Goal: Task Accomplishment & Management: Manage account settings

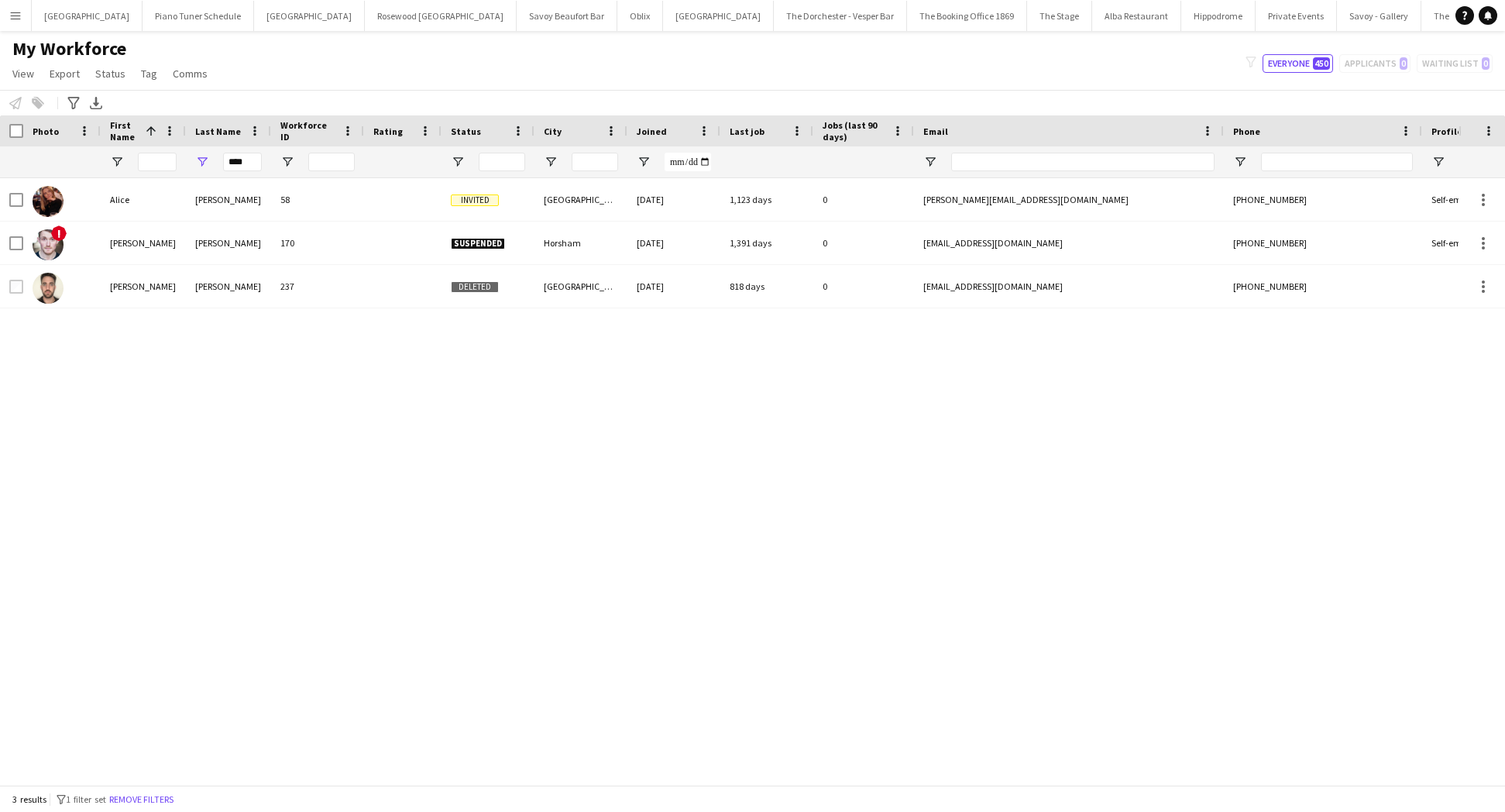
click at [18, 14] on app-icon "Menu" at bounding box center [15, 15] width 13 height 13
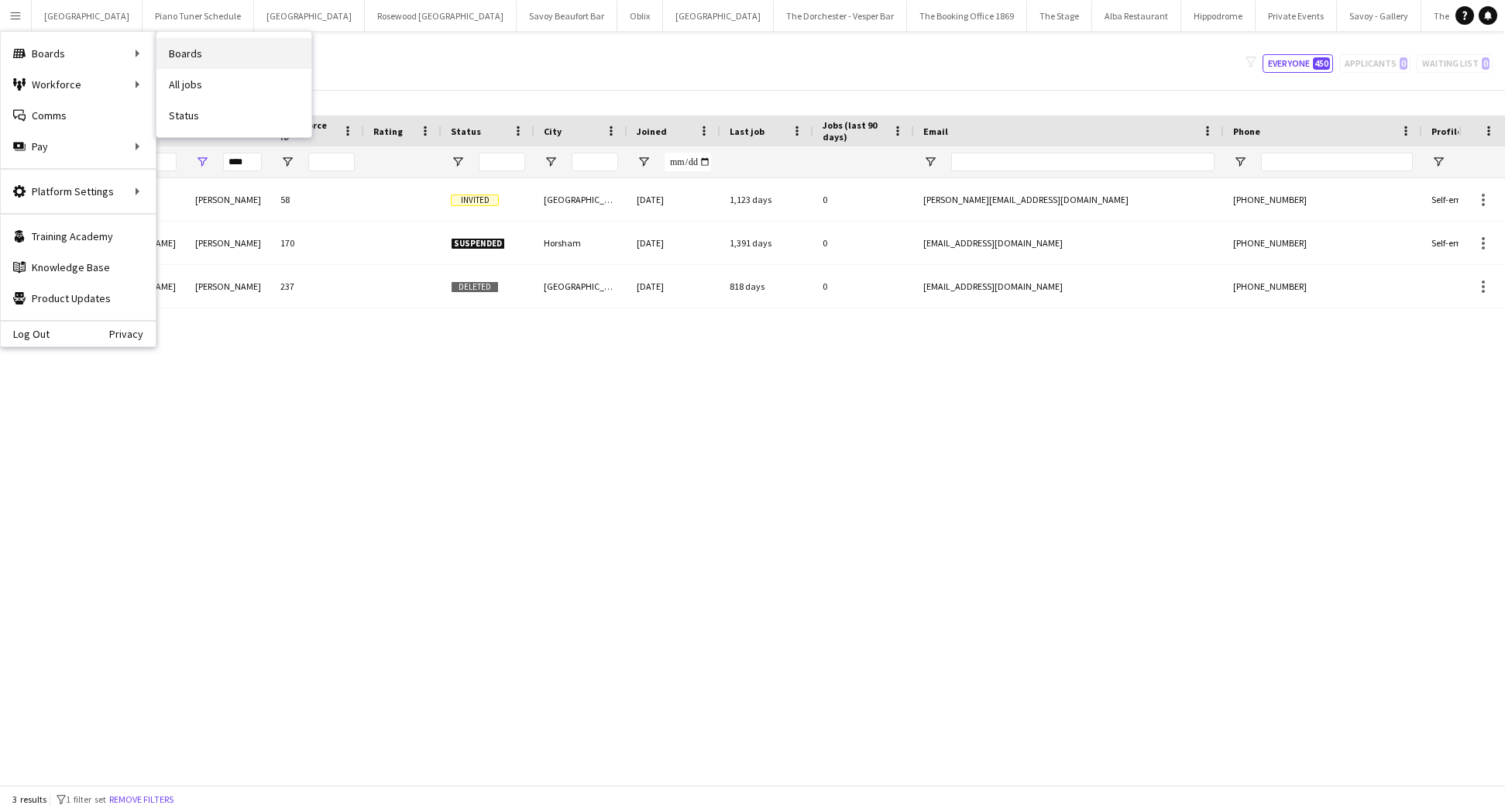
click at [212, 52] on link "Boards" at bounding box center [234, 53] width 155 height 31
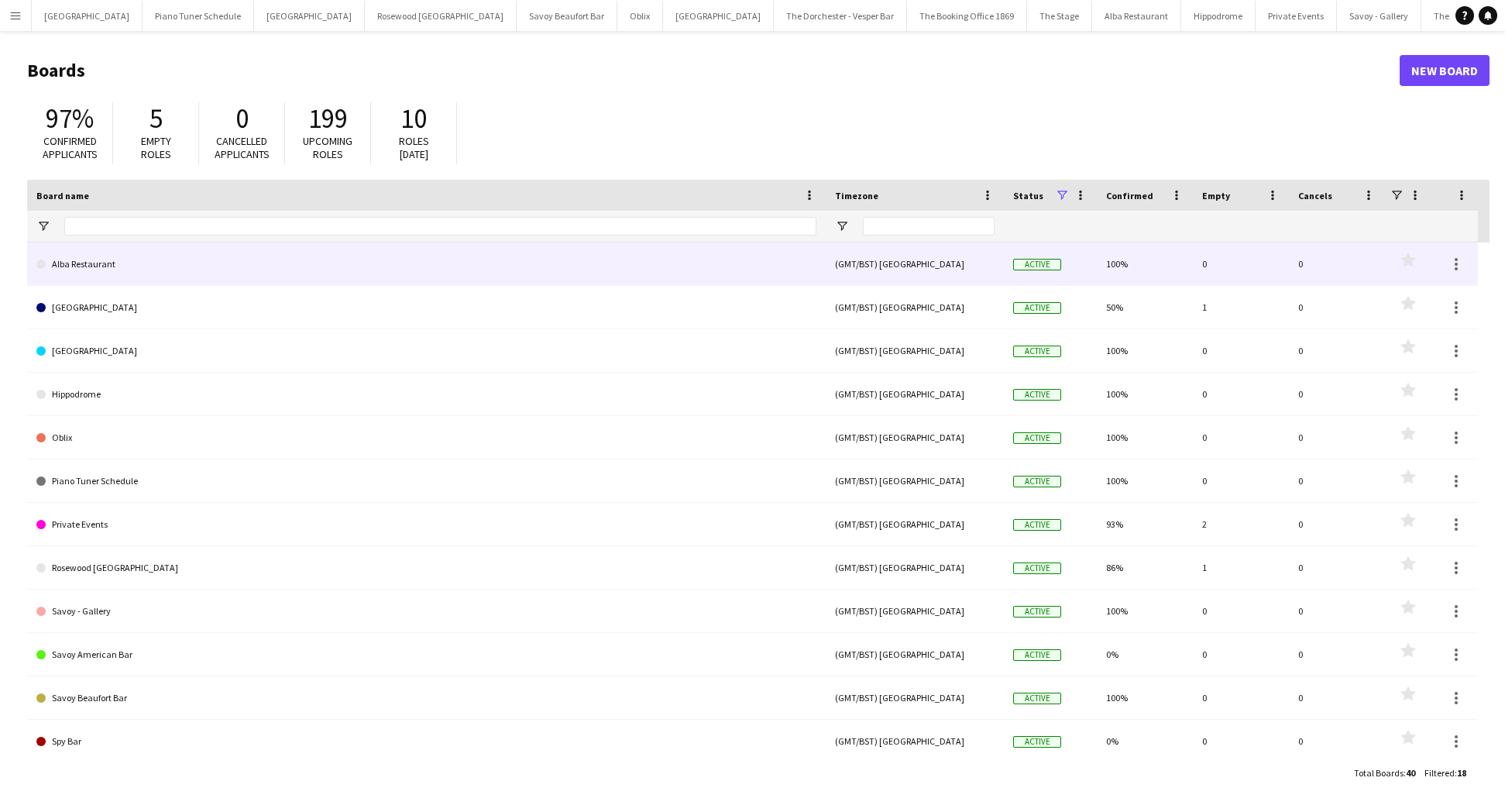
click at [154, 271] on link "Alba Restaurant" at bounding box center [427, 264] width 781 height 43
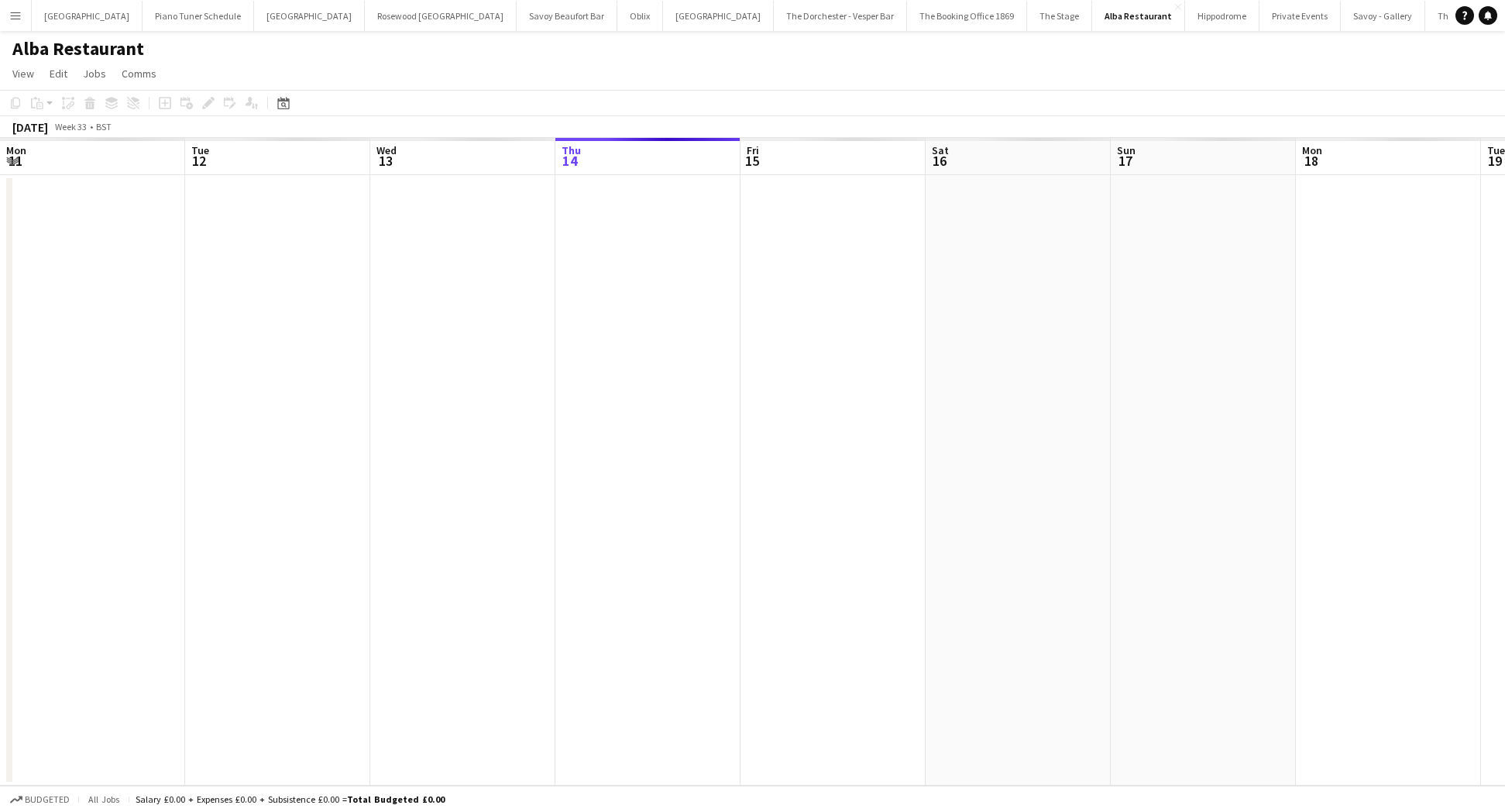
scroll to position [0, 370]
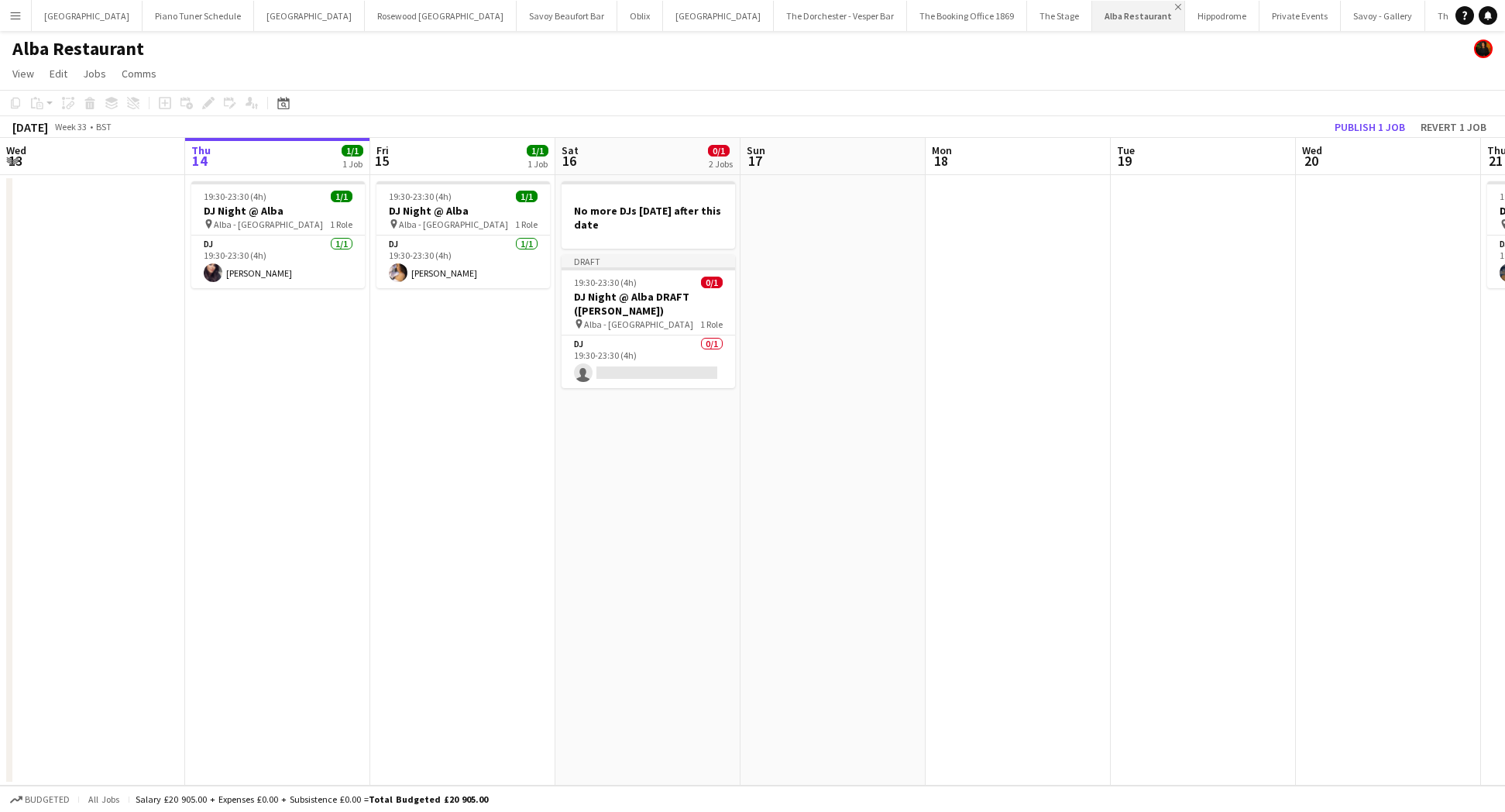
click at [1175, 5] on app-icon "Close" at bounding box center [1178, 6] width 6 height 6
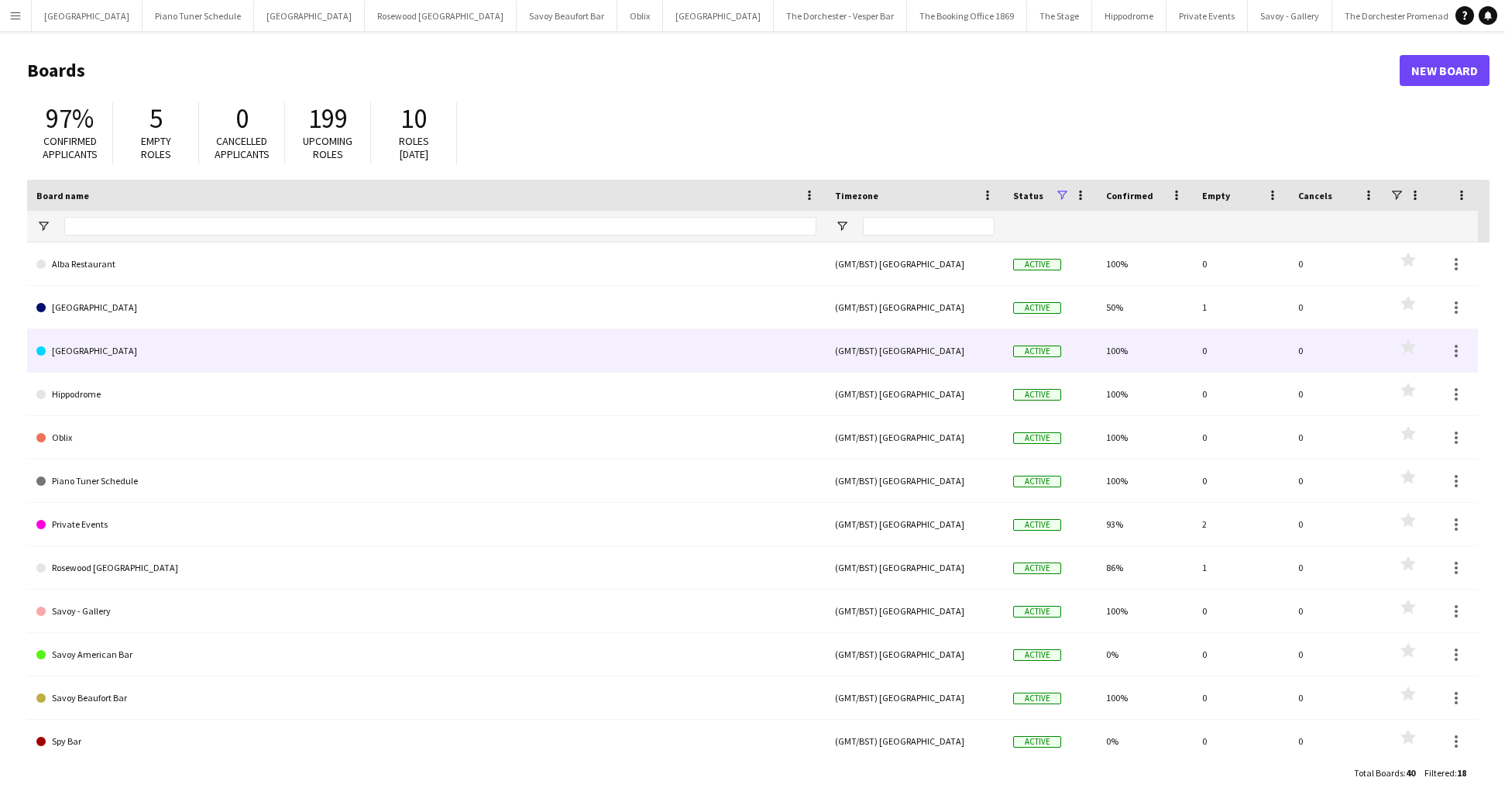
click at [120, 360] on link "[GEOGRAPHIC_DATA]" at bounding box center [427, 351] width 781 height 43
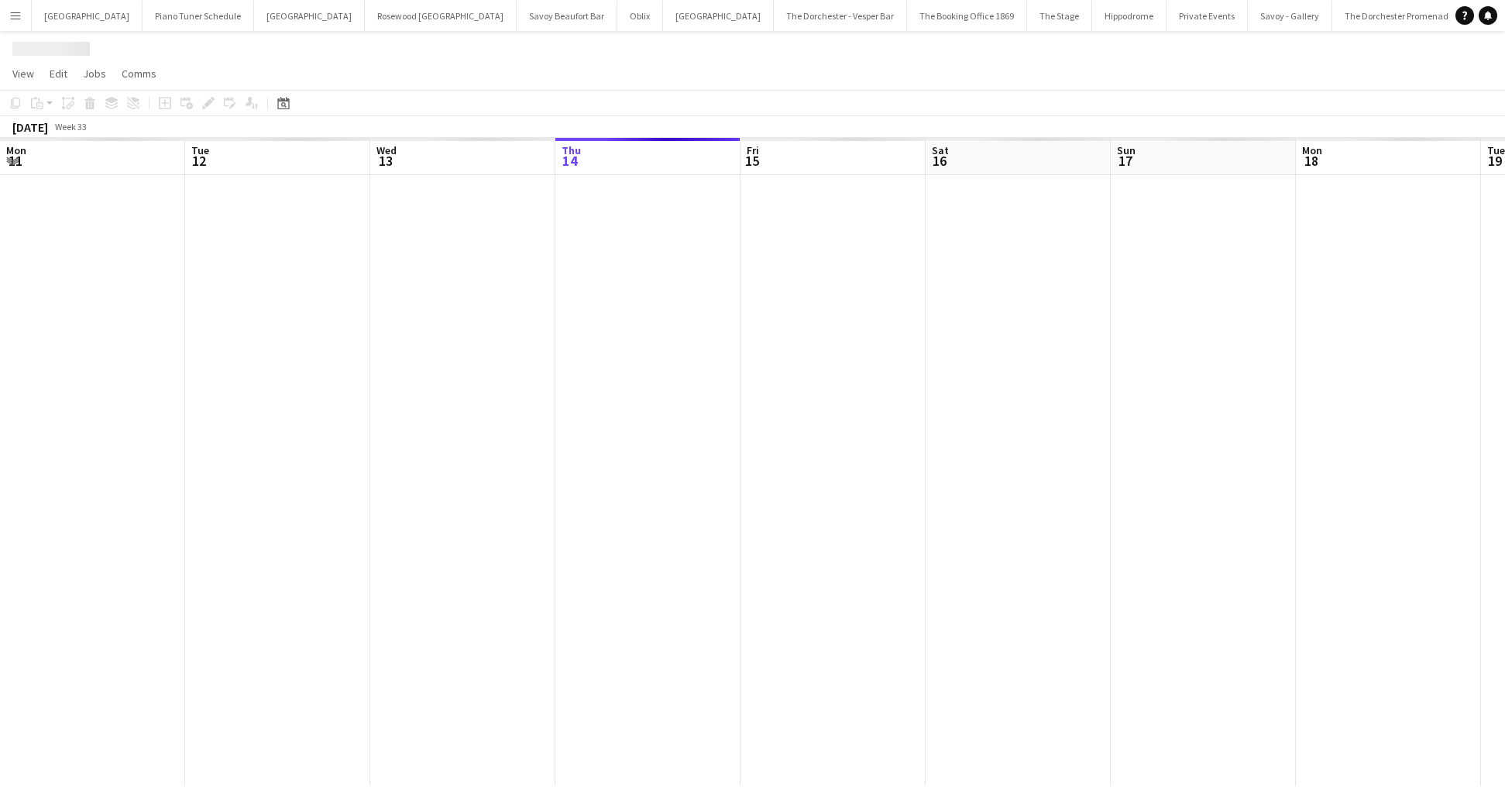
scroll to position [0, 370]
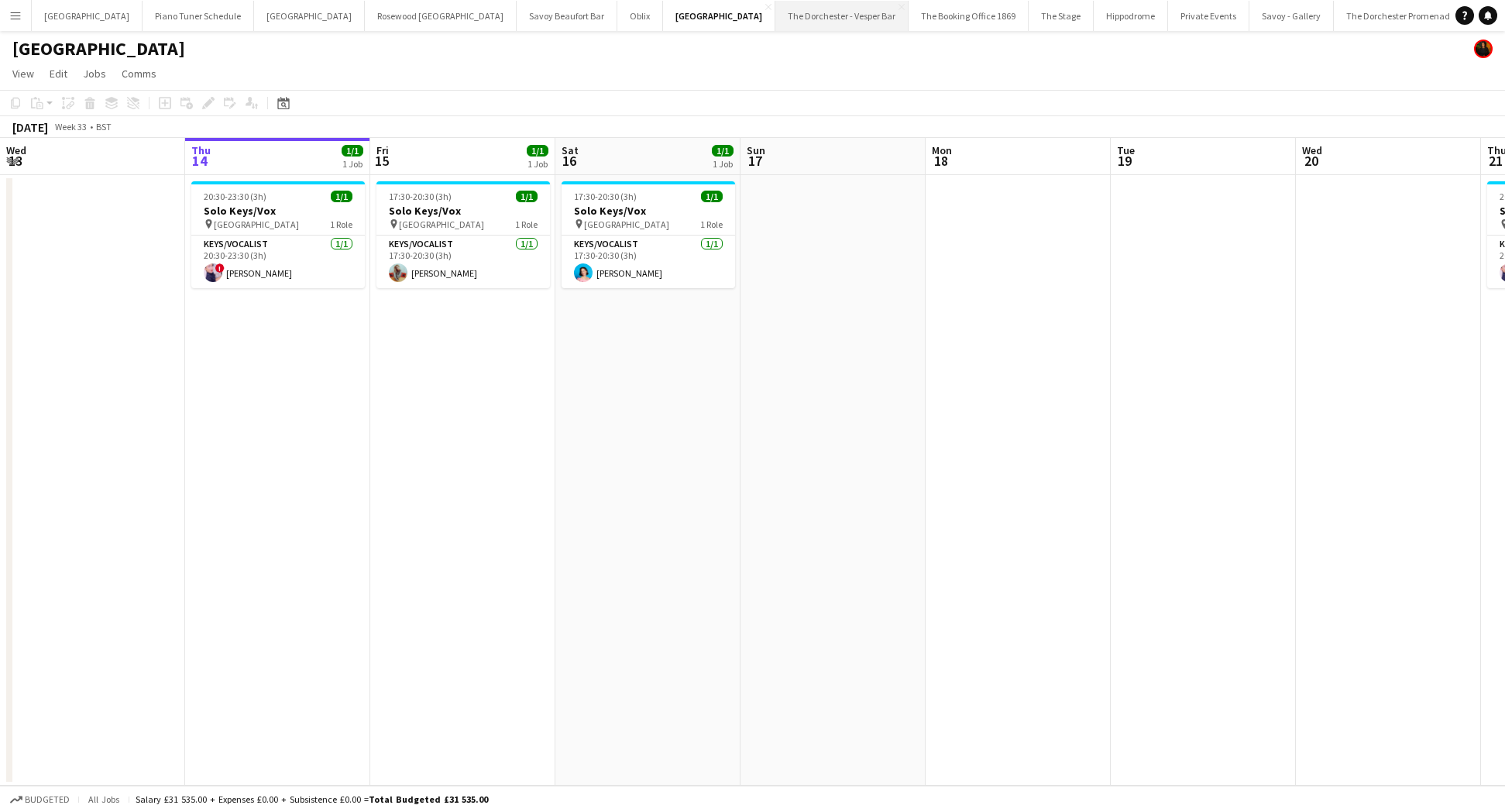
click at [765, 5] on app-icon "Close" at bounding box center [768, 6] width 6 height 6
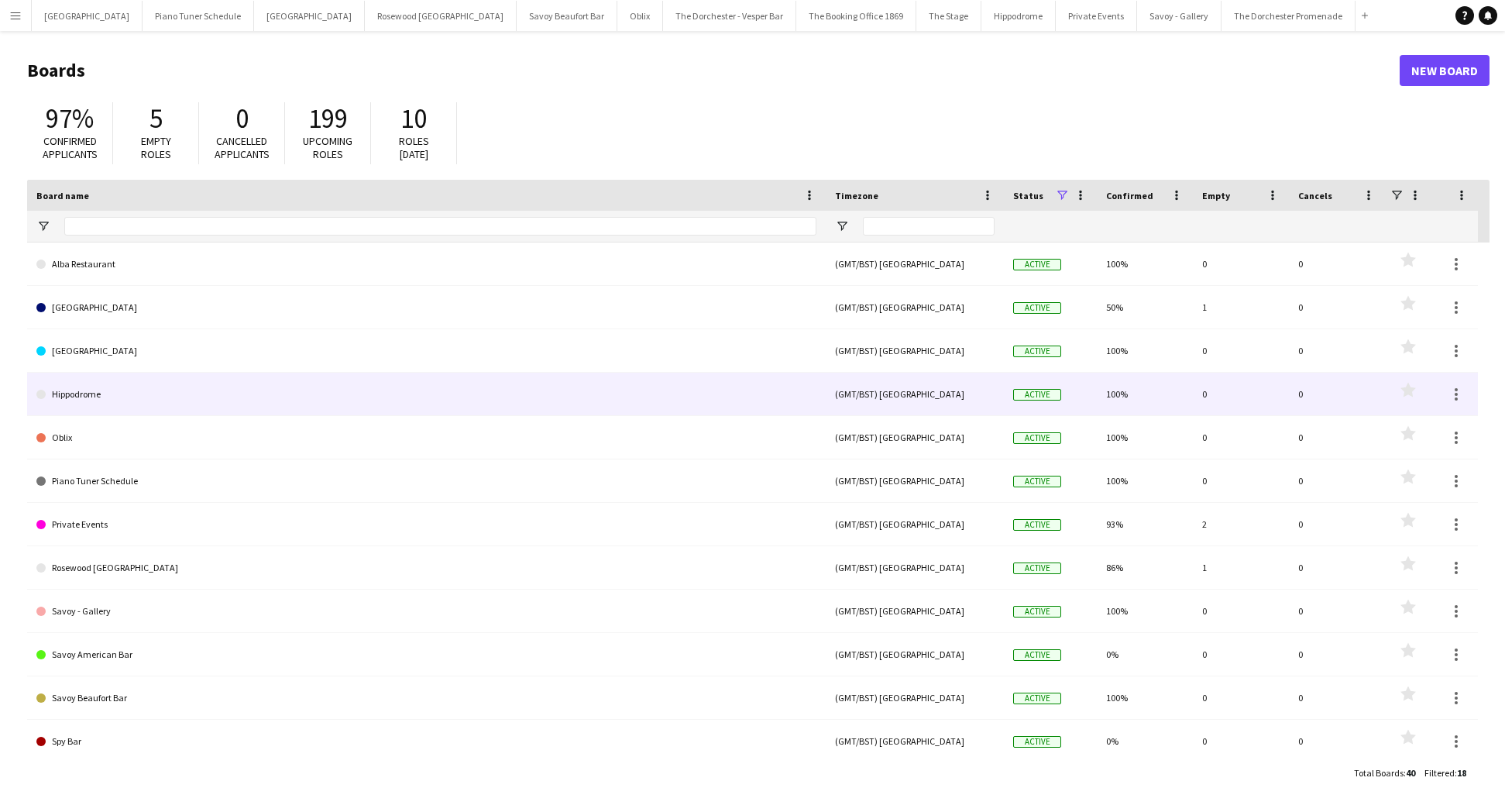
click at [211, 394] on link "Hippodrome" at bounding box center [427, 395] width 781 height 43
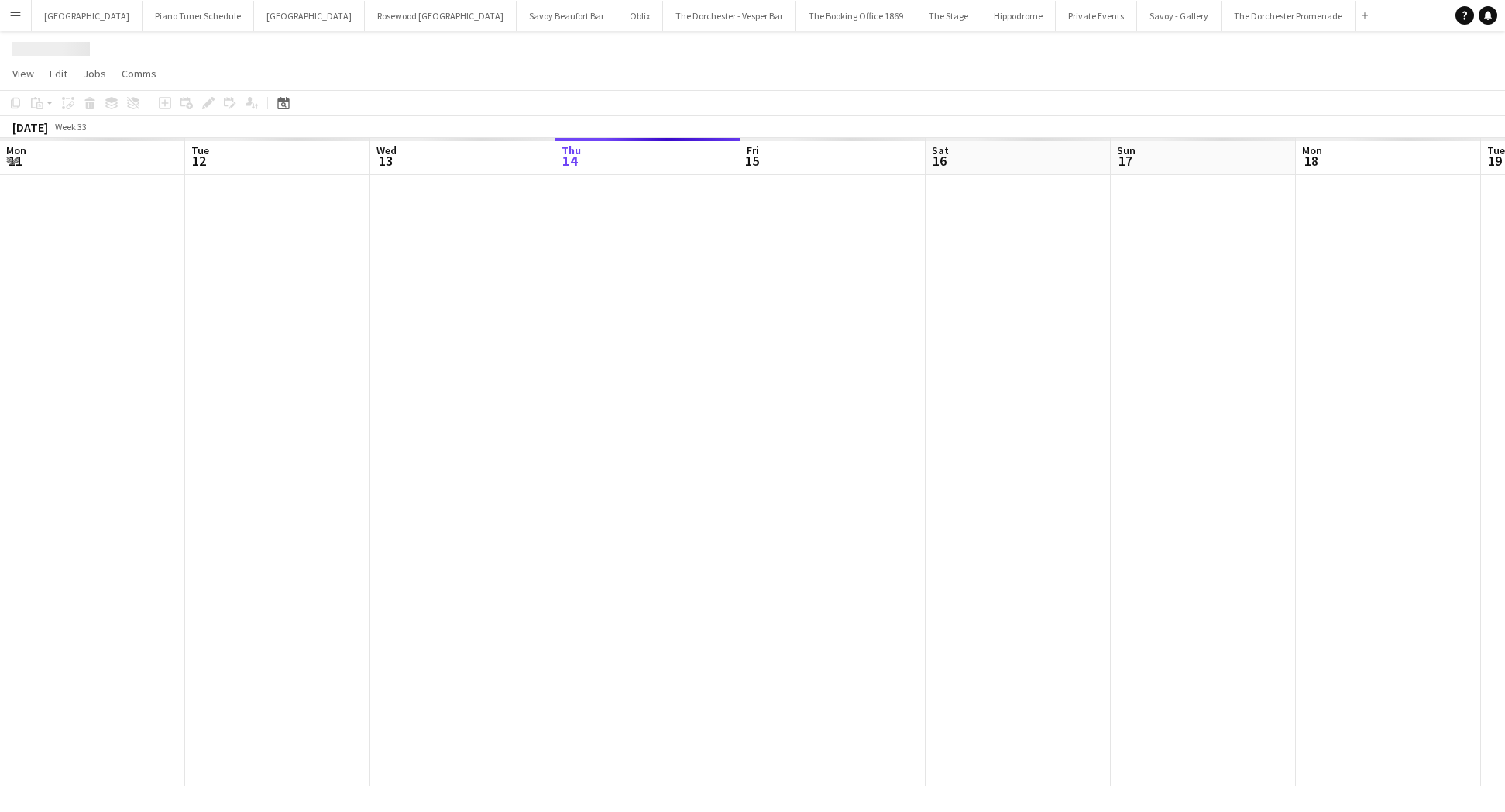
scroll to position [0, 370]
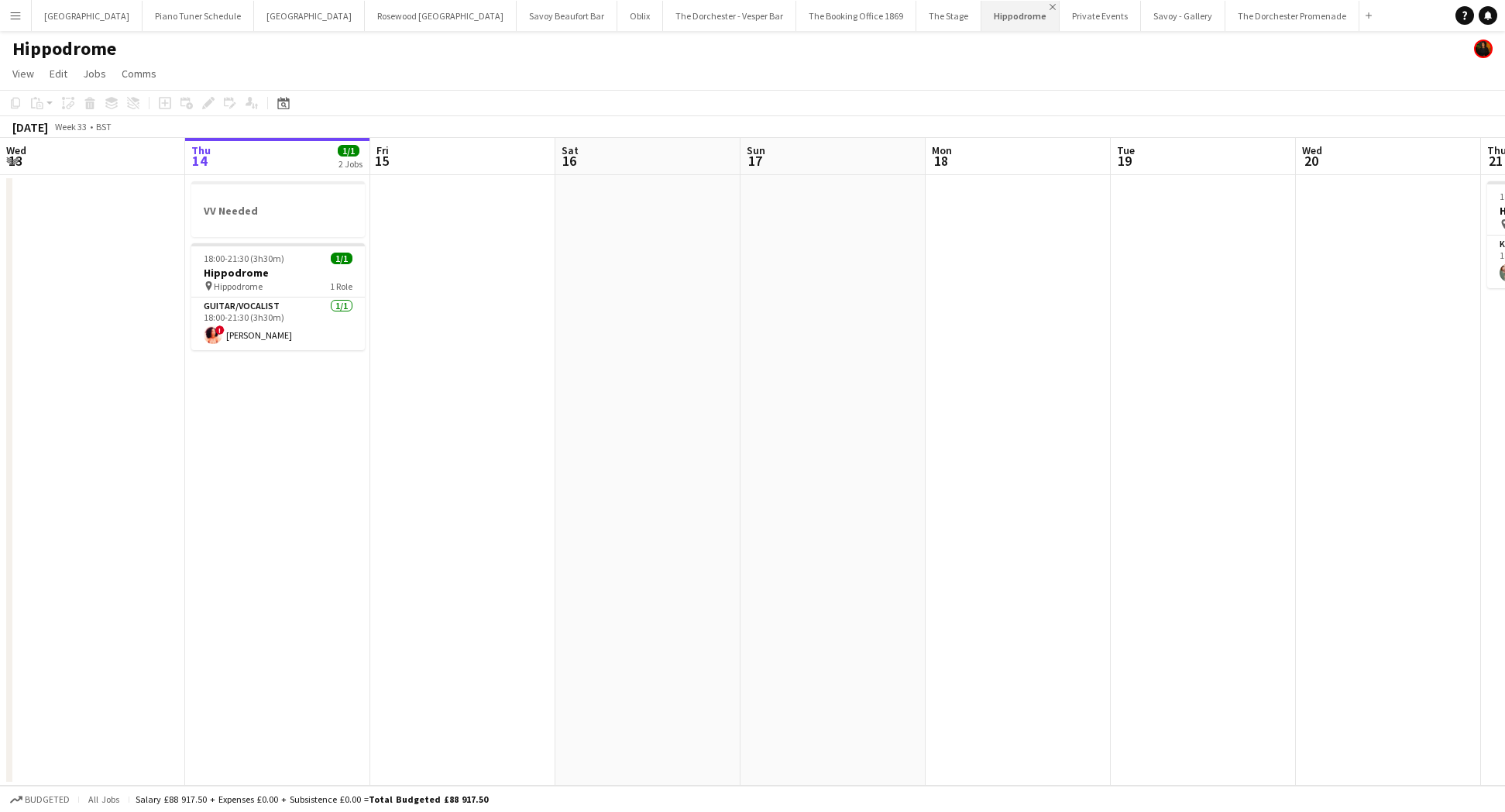
click at [1050, 5] on app-icon "Close" at bounding box center [1052, 6] width 6 height 6
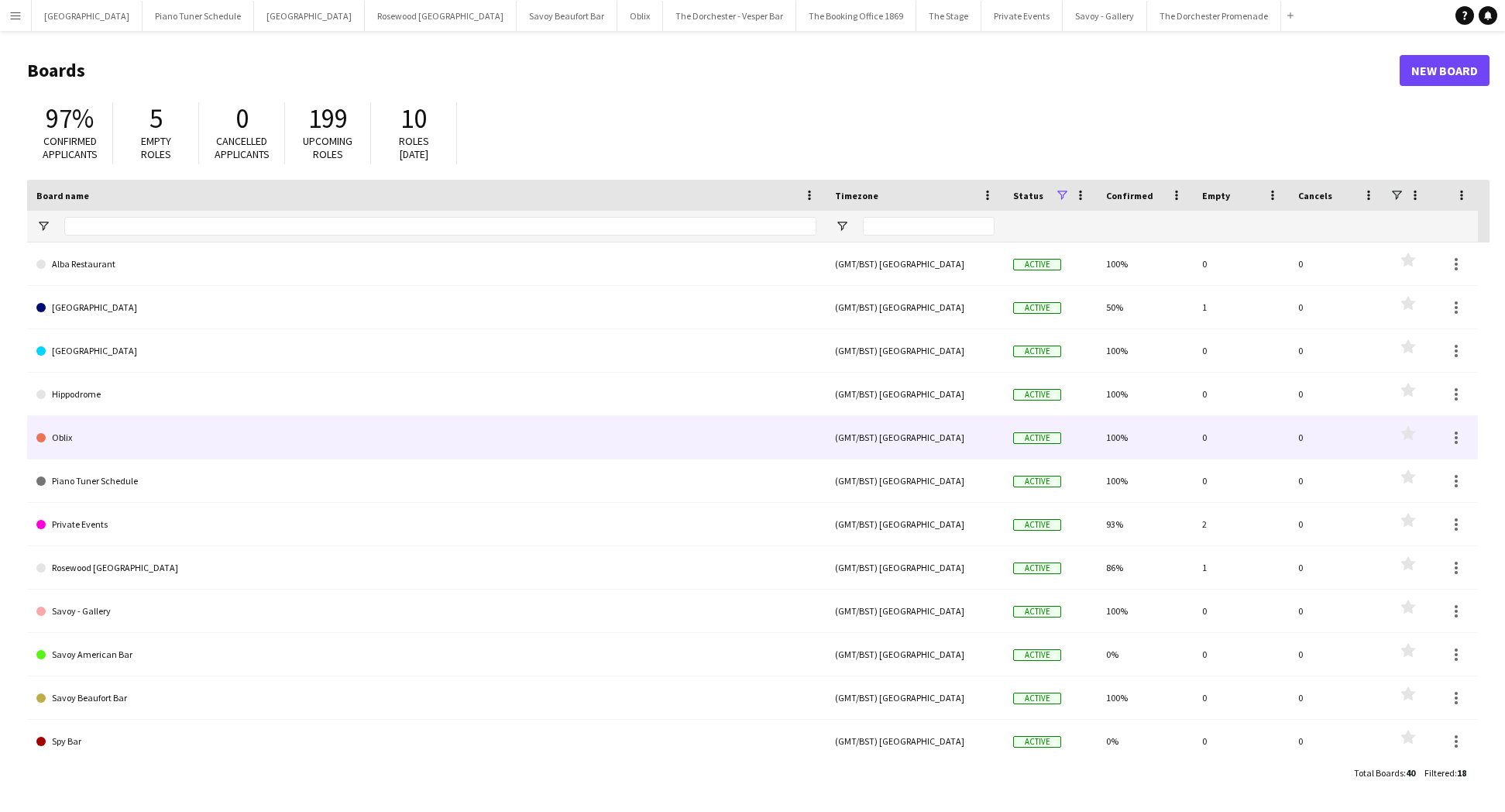
click at [168, 437] on link "Oblix" at bounding box center [427, 437] width 781 height 43
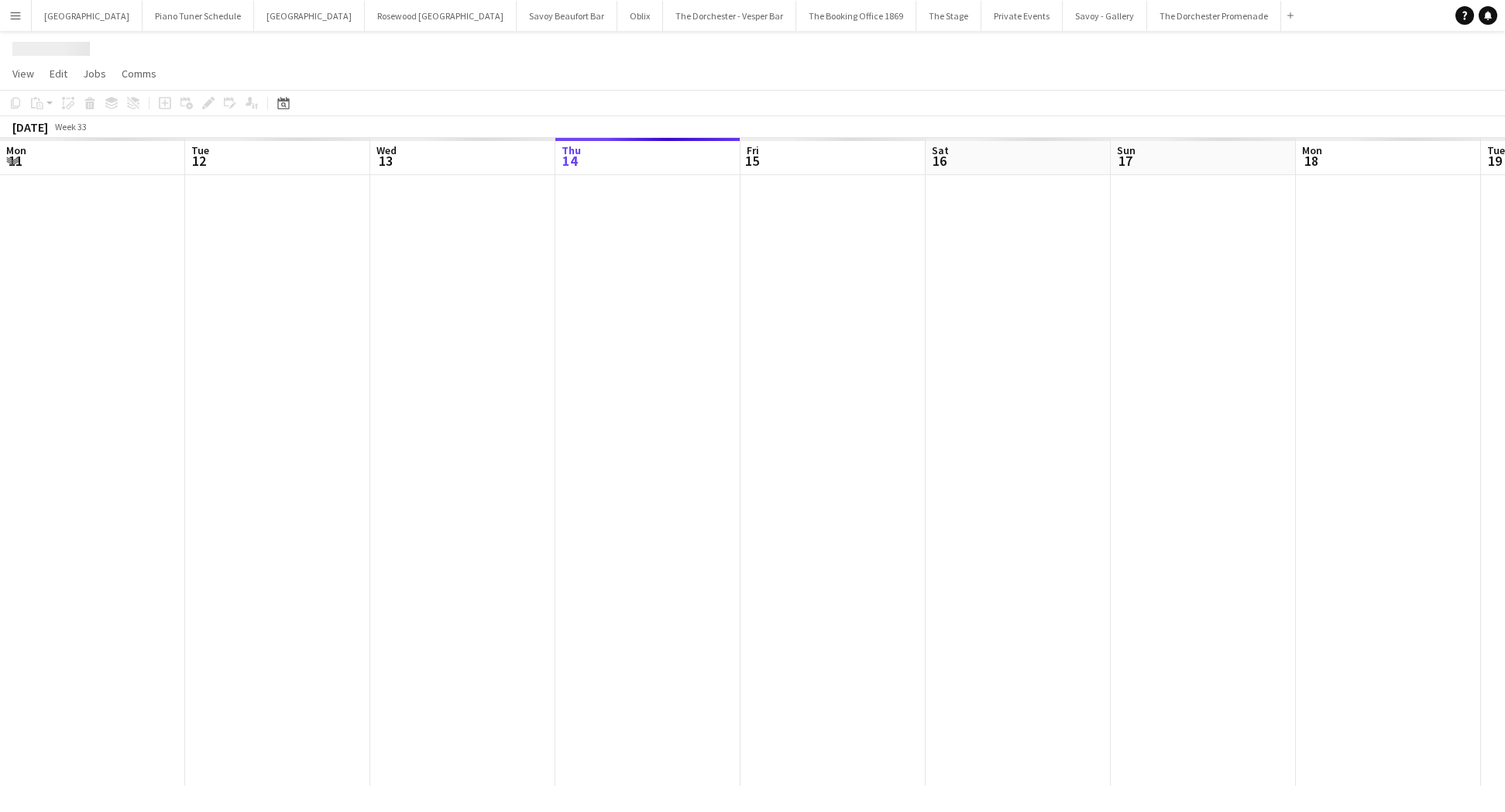
scroll to position [0, 370]
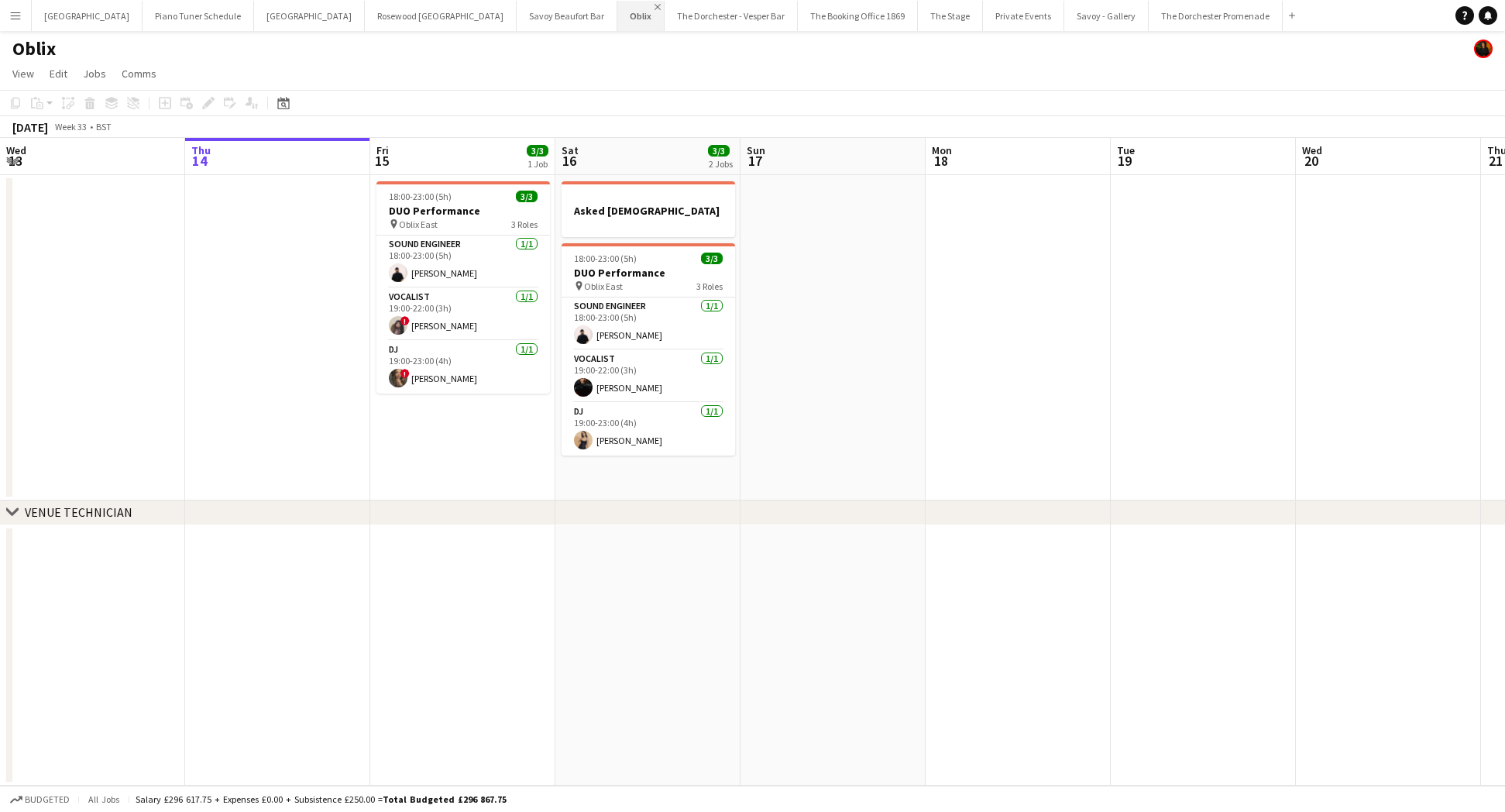
click at [655, 6] on app-icon "Close" at bounding box center [657, 6] width 6 height 6
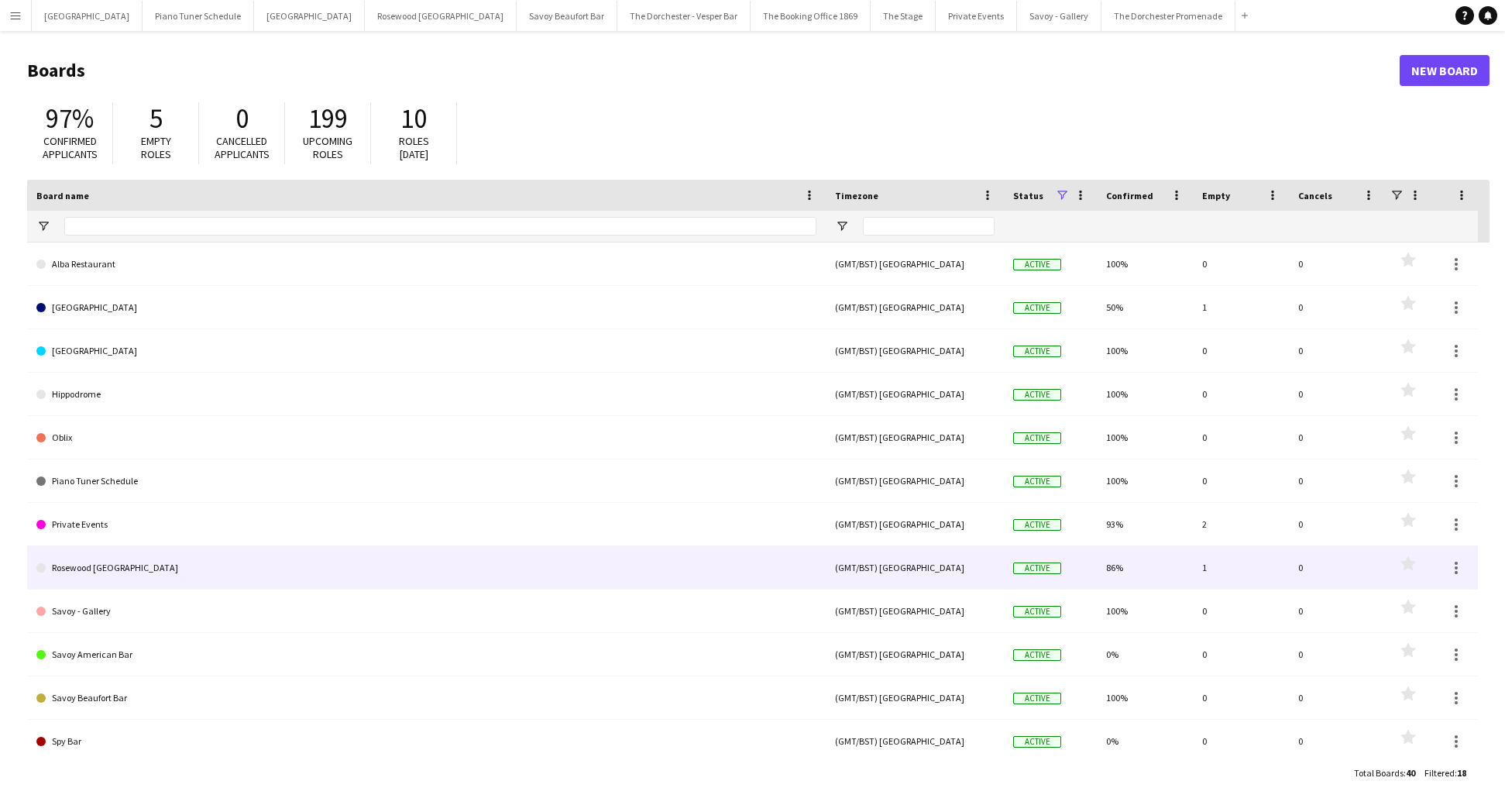
click at [206, 562] on link "Rosewood [GEOGRAPHIC_DATA]" at bounding box center [427, 568] width 781 height 43
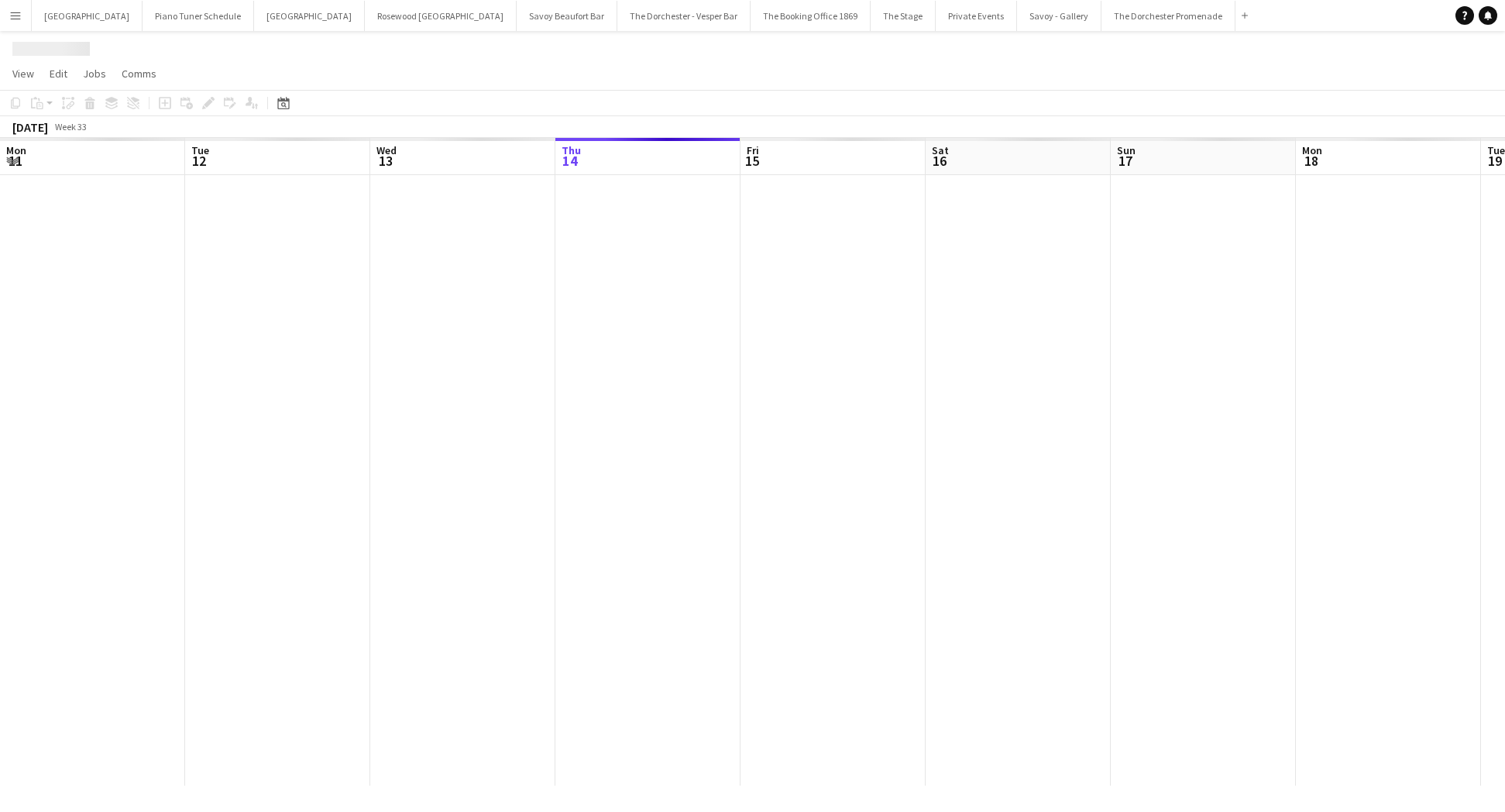
scroll to position [0, 370]
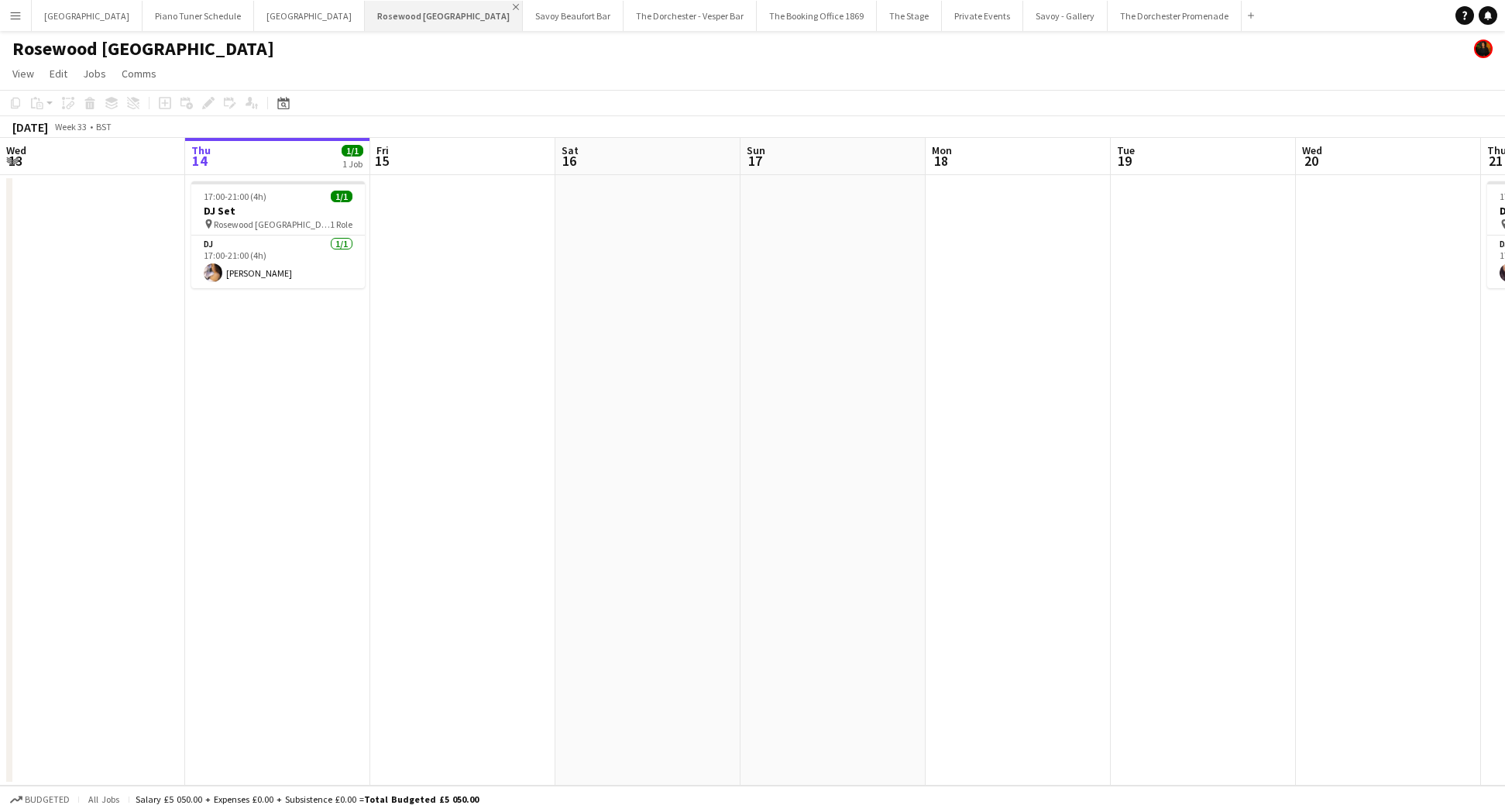
click at [513, 5] on app-icon "Close" at bounding box center [515, 6] width 6 height 6
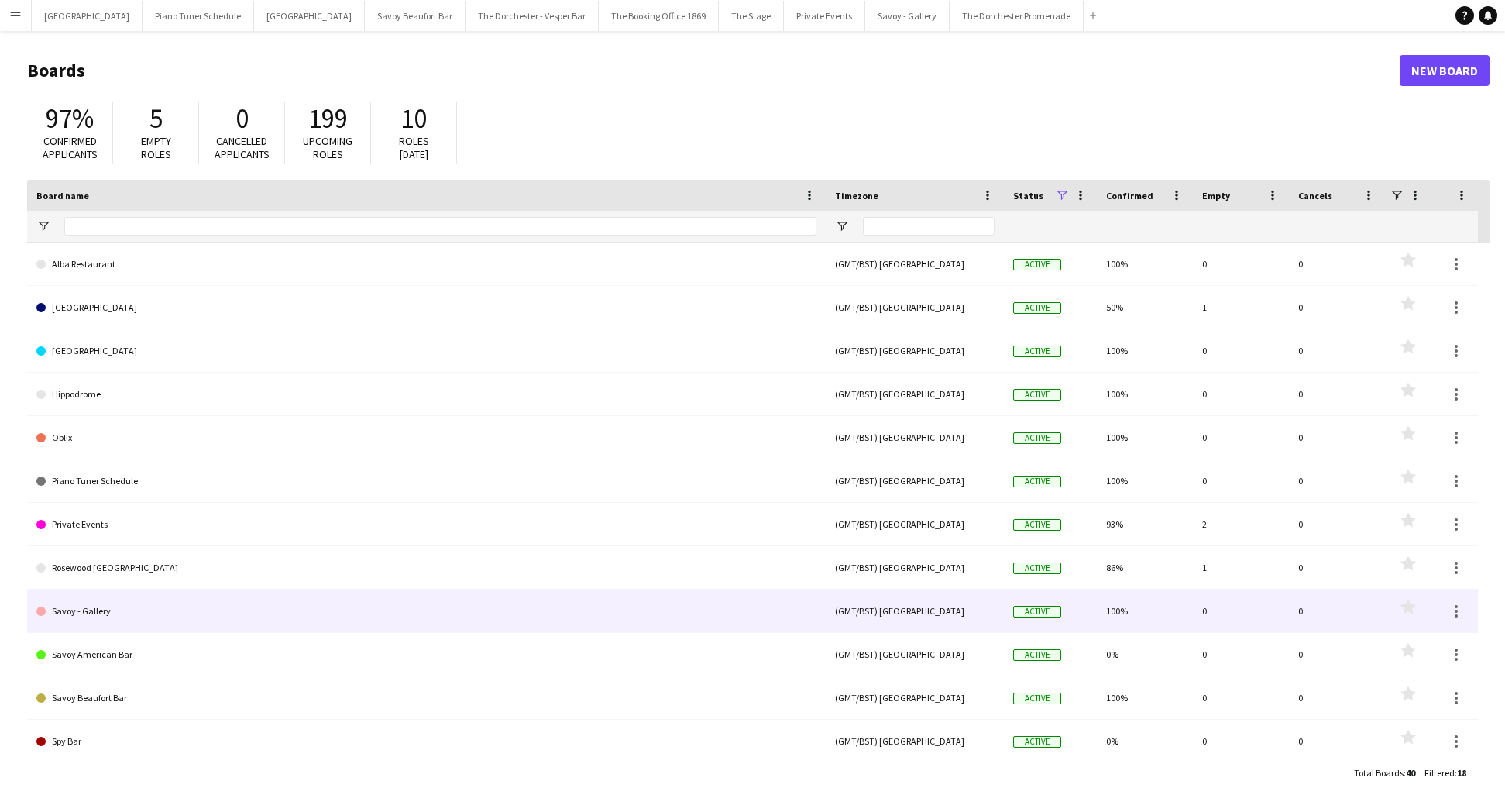
click at [263, 602] on link "Savoy - Gallery" at bounding box center [427, 611] width 781 height 43
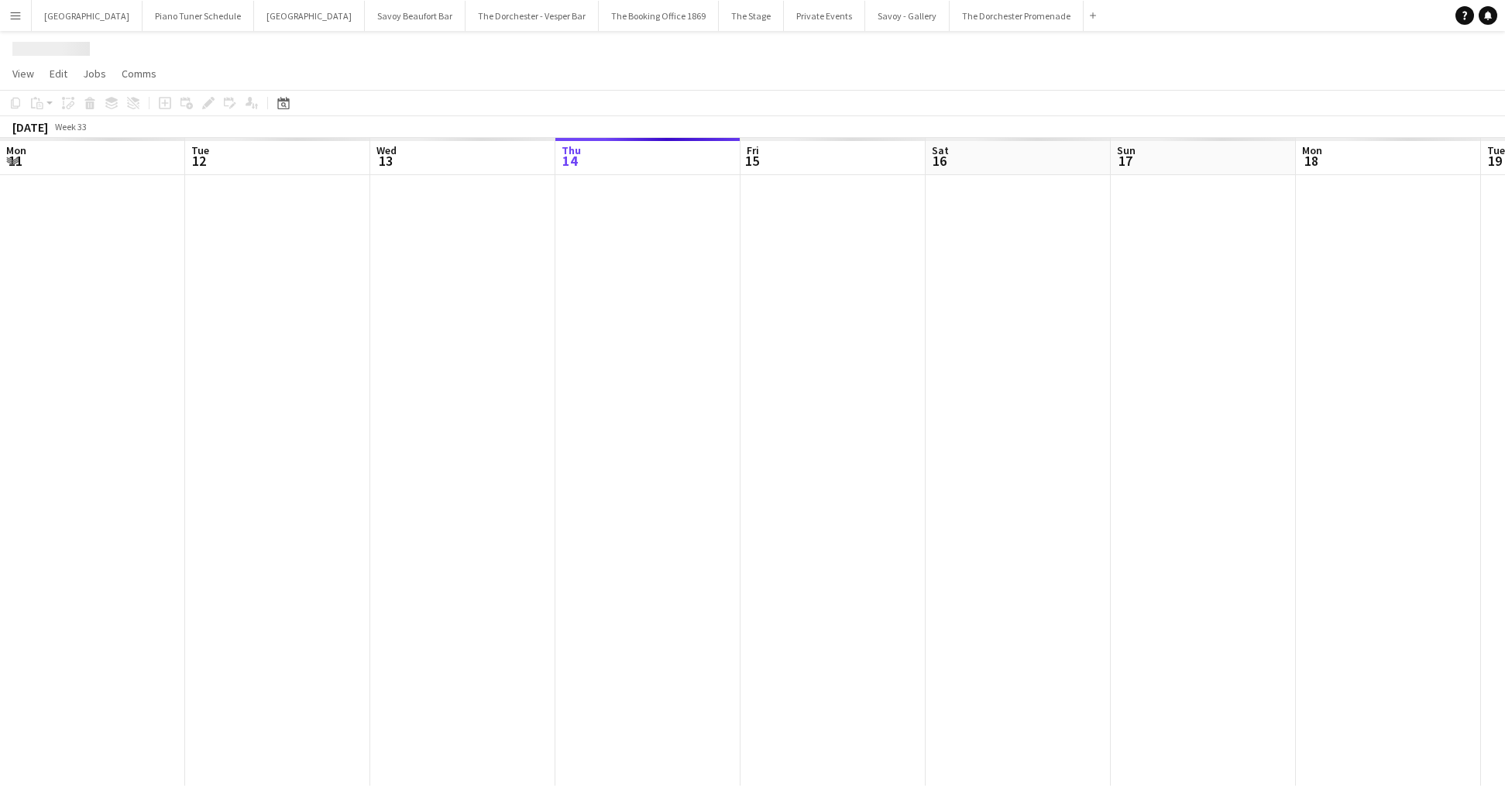
scroll to position [0, 370]
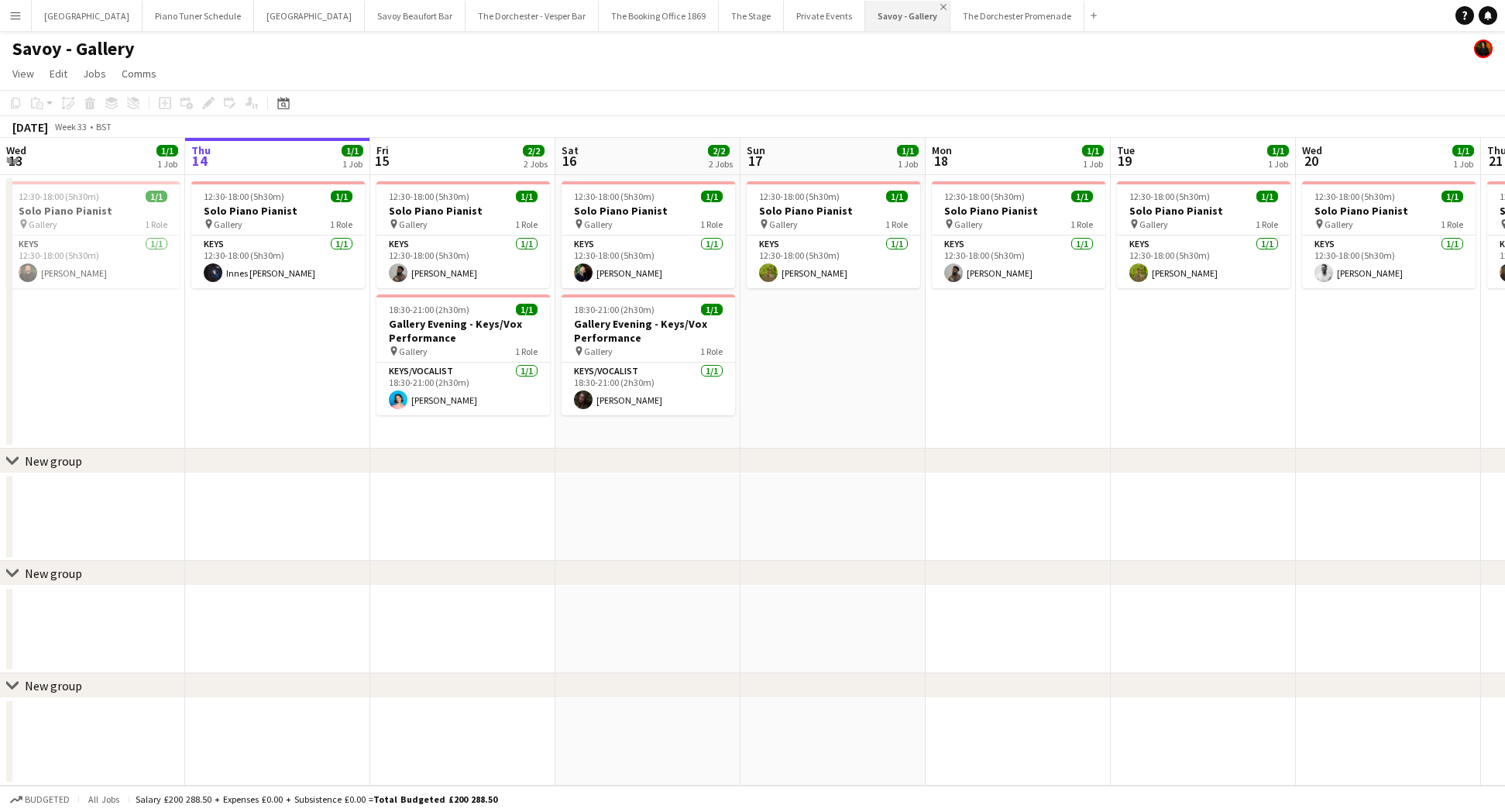
click at [941, 4] on app-icon "Close" at bounding box center [944, 6] width 6 height 6
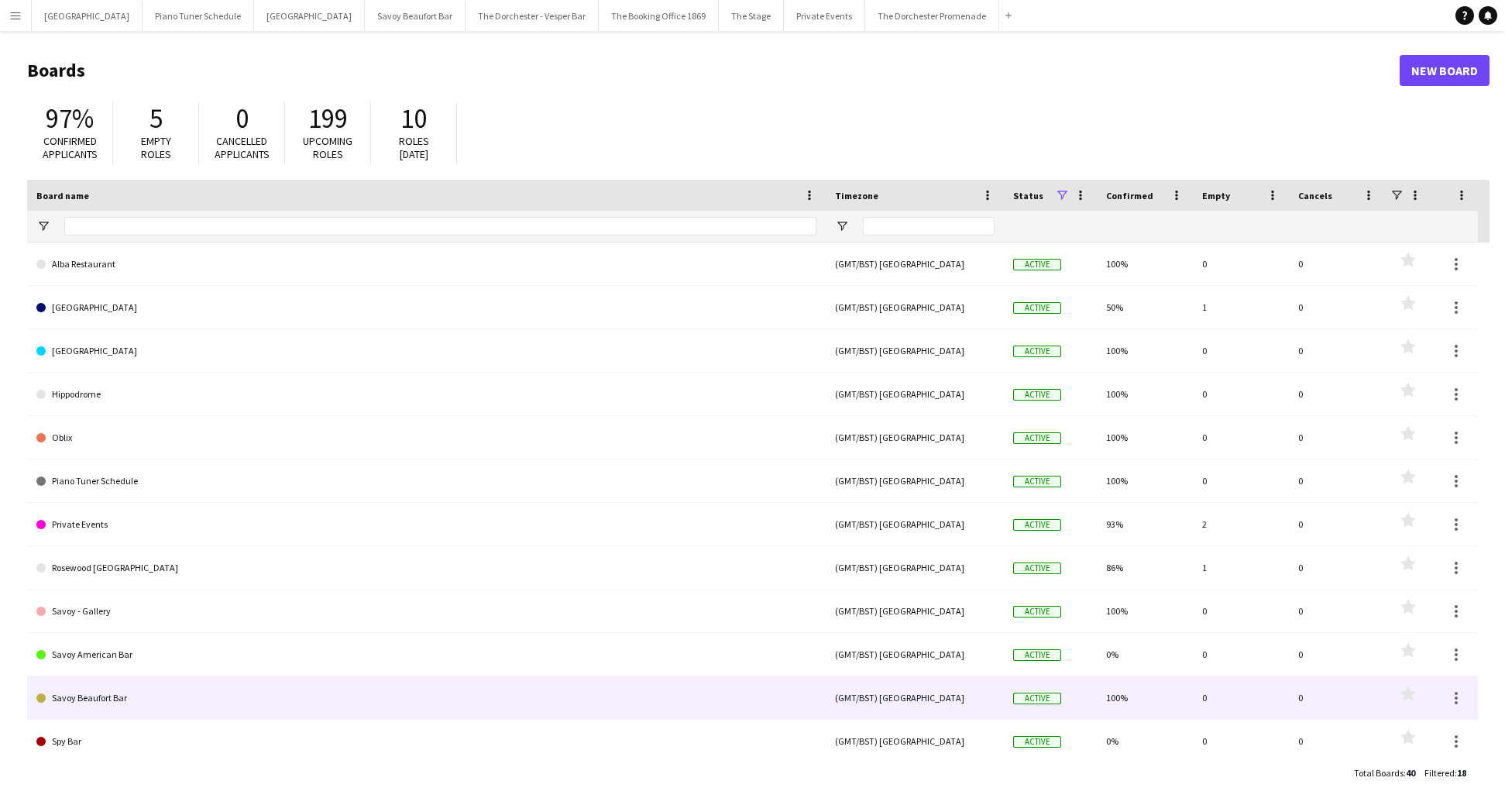
click at [188, 705] on link "Savoy Beaufort Bar" at bounding box center [427, 698] width 781 height 43
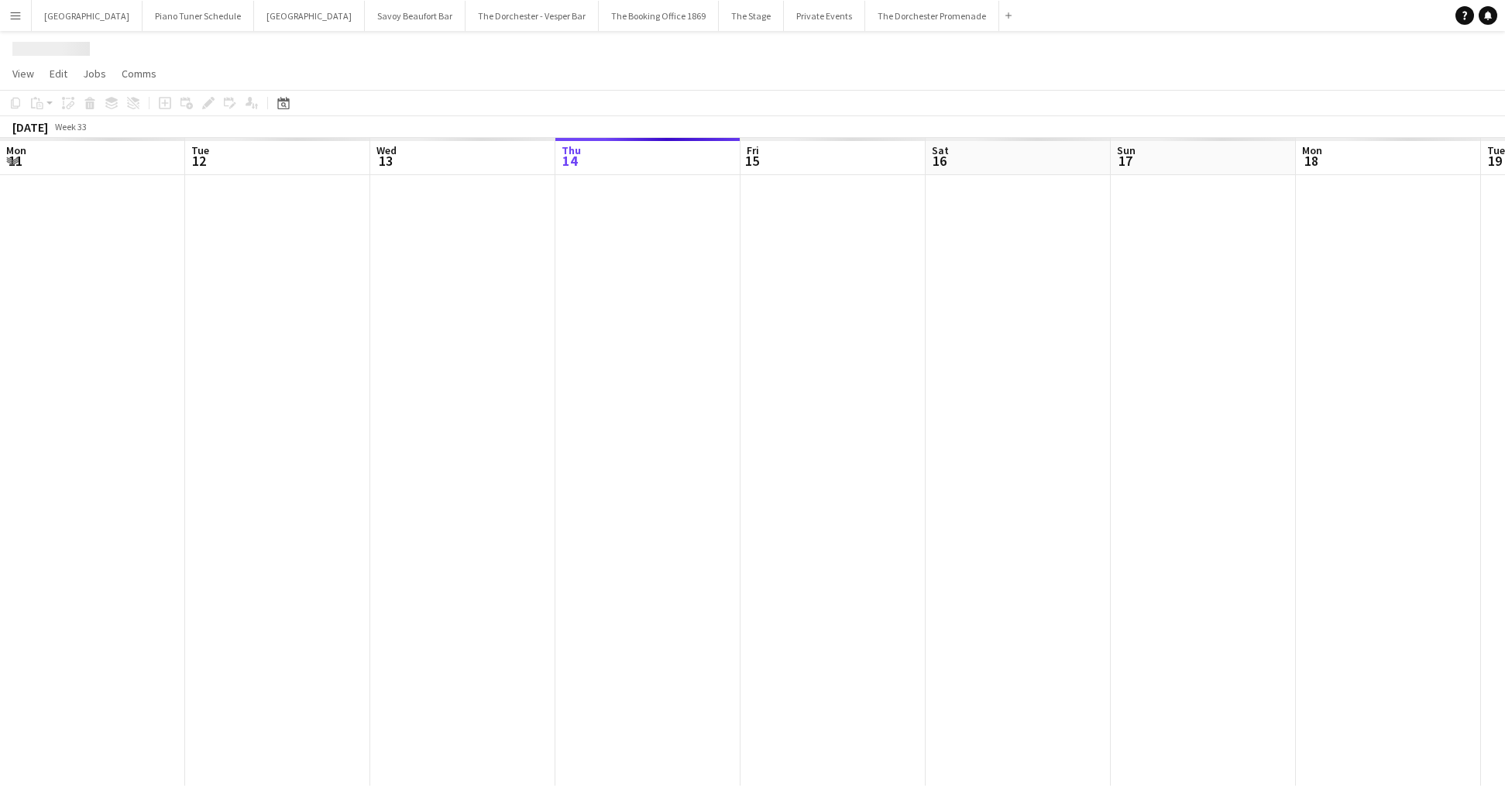
scroll to position [0, 370]
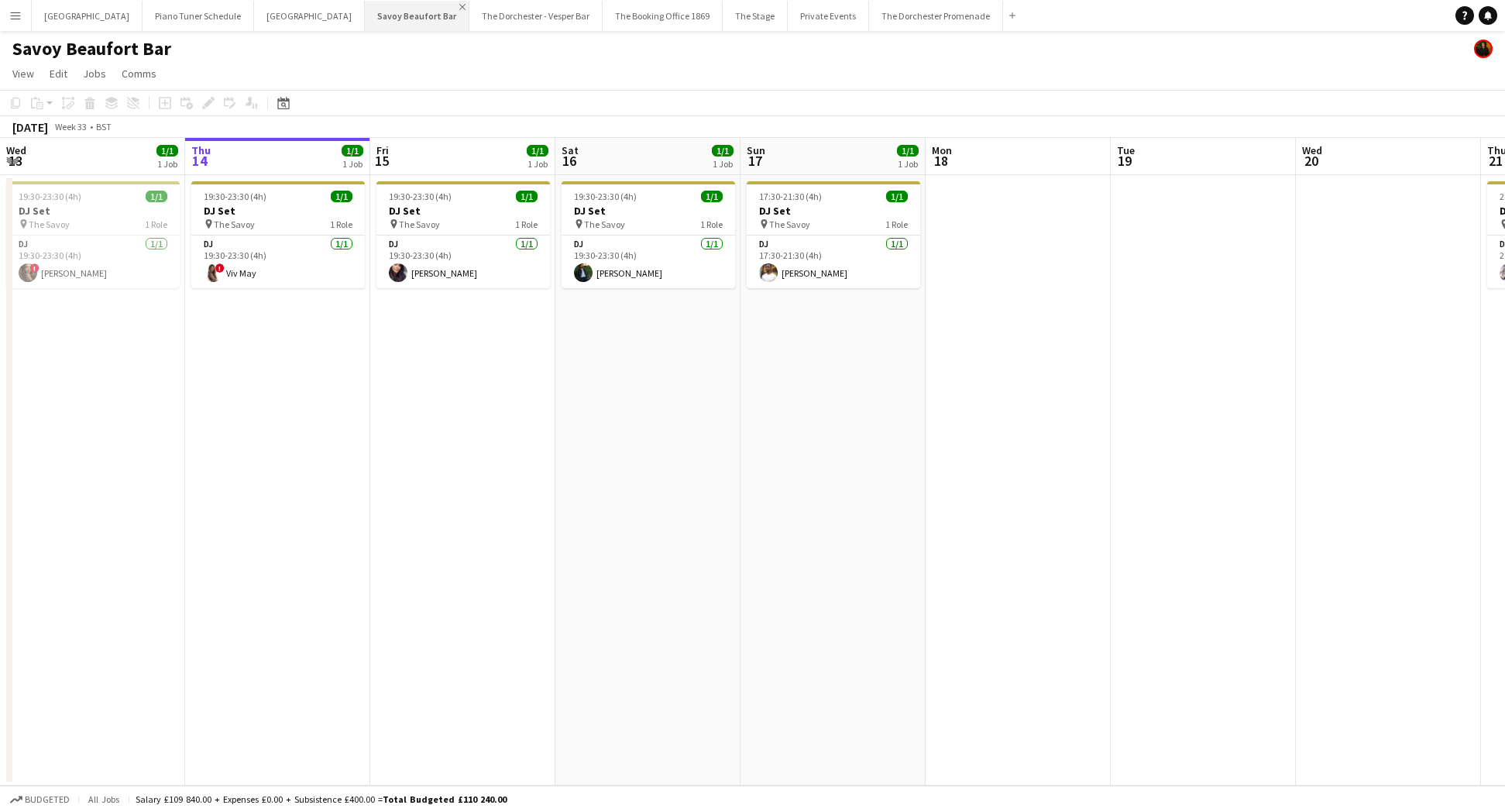
click at [459, 4] on app-icon "Close" at bounding box center [462, 6] width 6 height 6
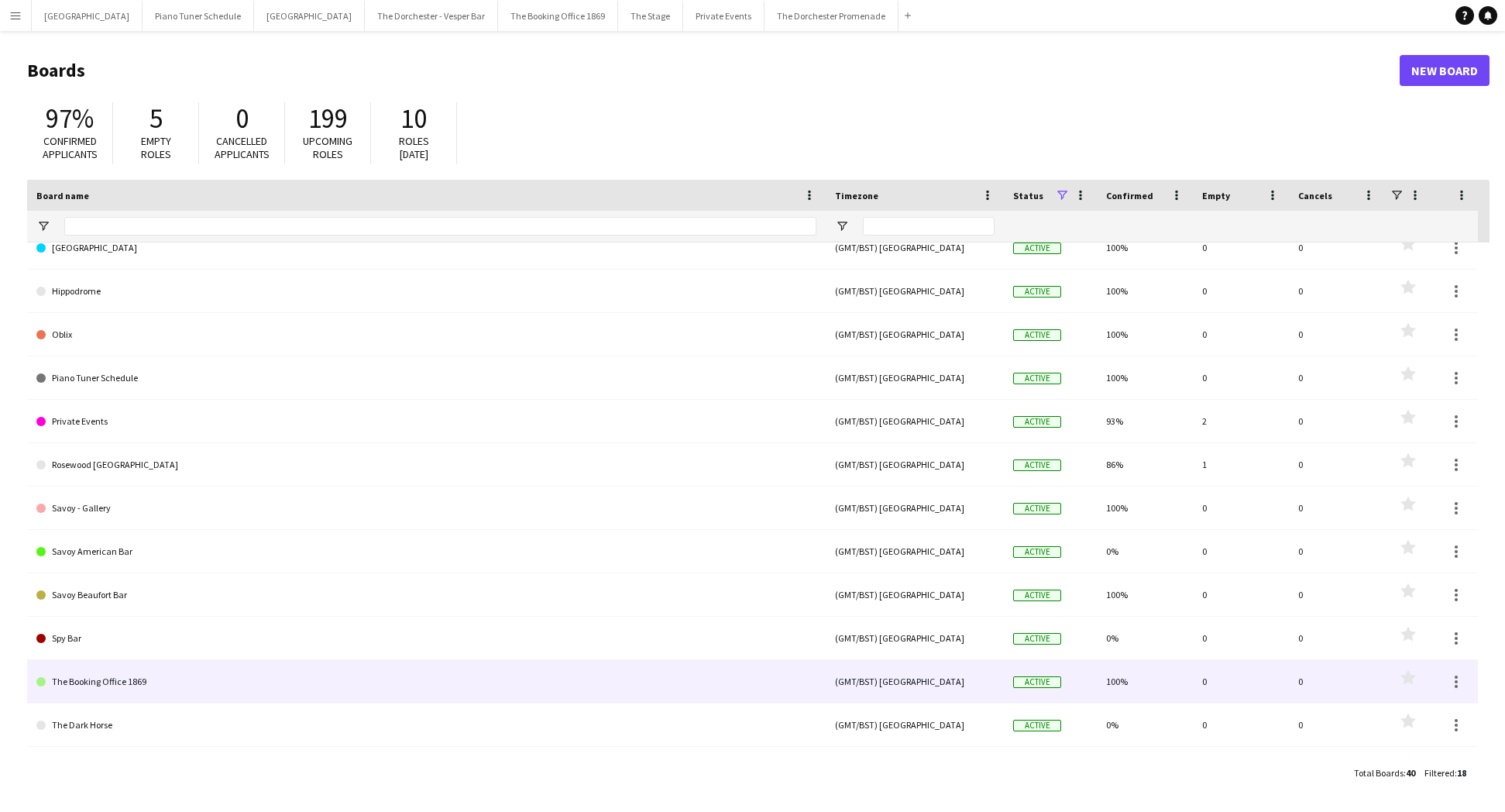
scroll to position [105, 0]
click at [190, 668] on link "The Booking Office 1869" at bounding box center [427, 679] width 781 height 43
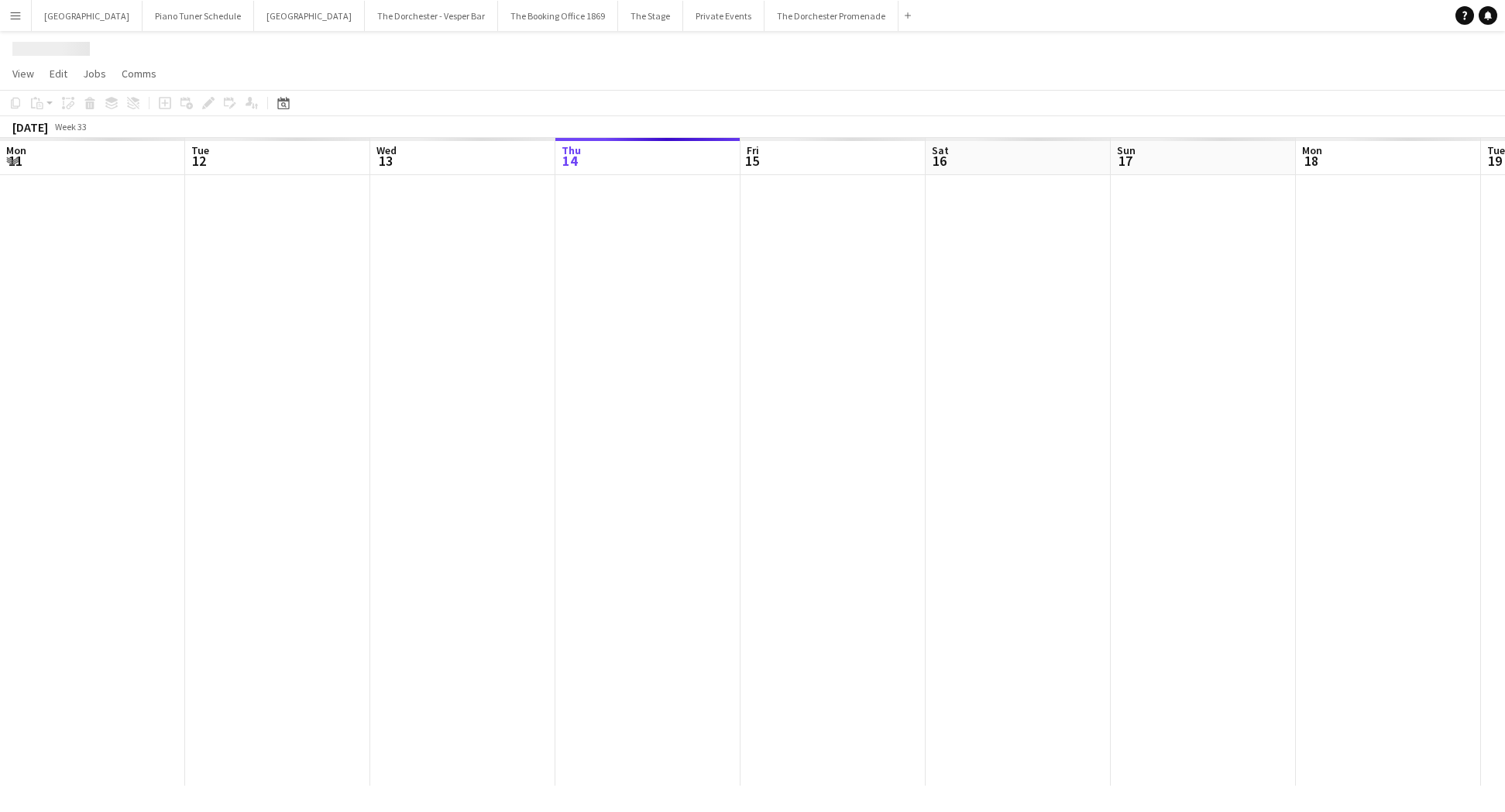
scroll to position [0, 370]
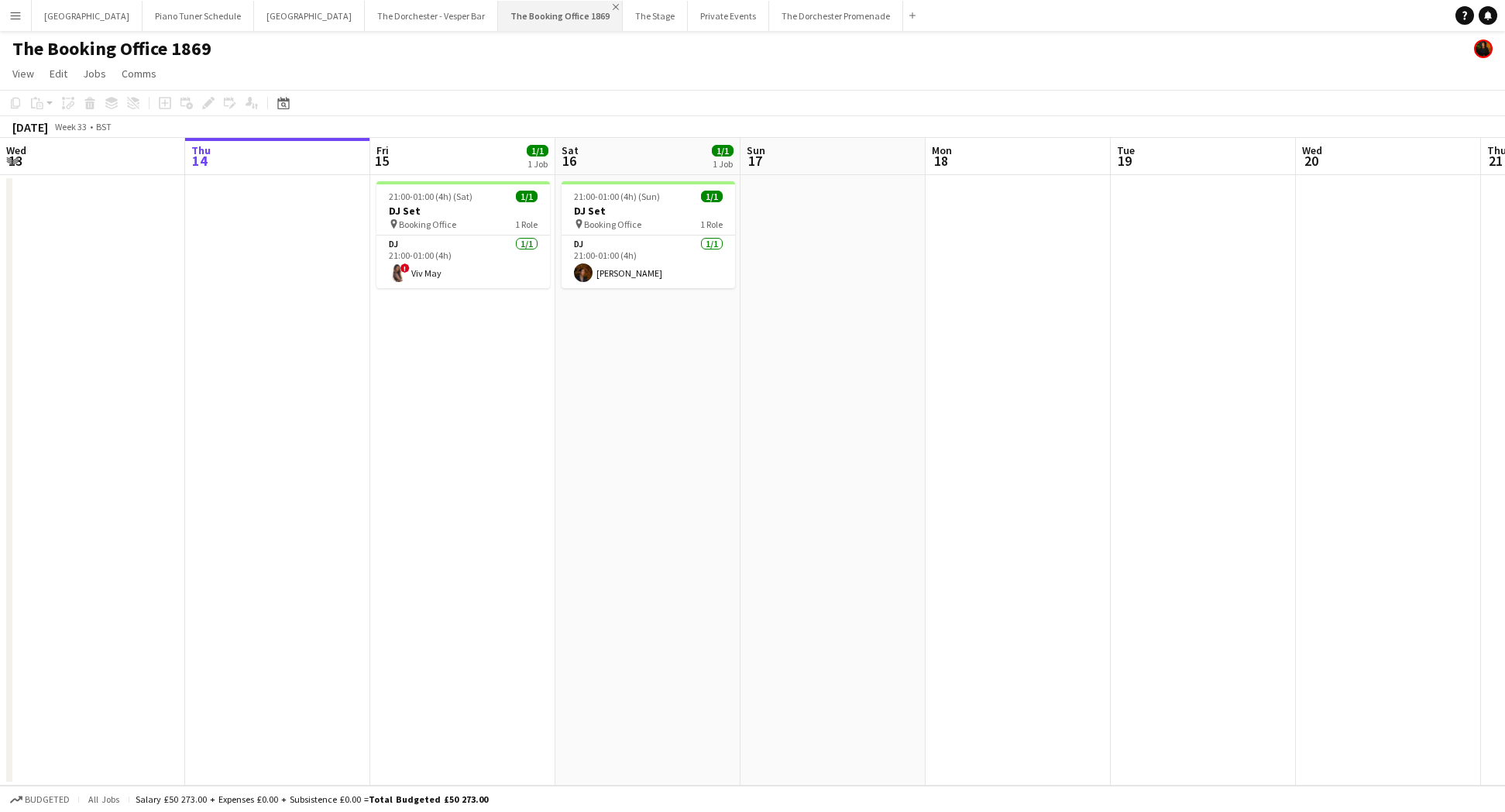
click at [613, 6] on app-icon "Close" at bounding box center [616, 6] width 6 height 6
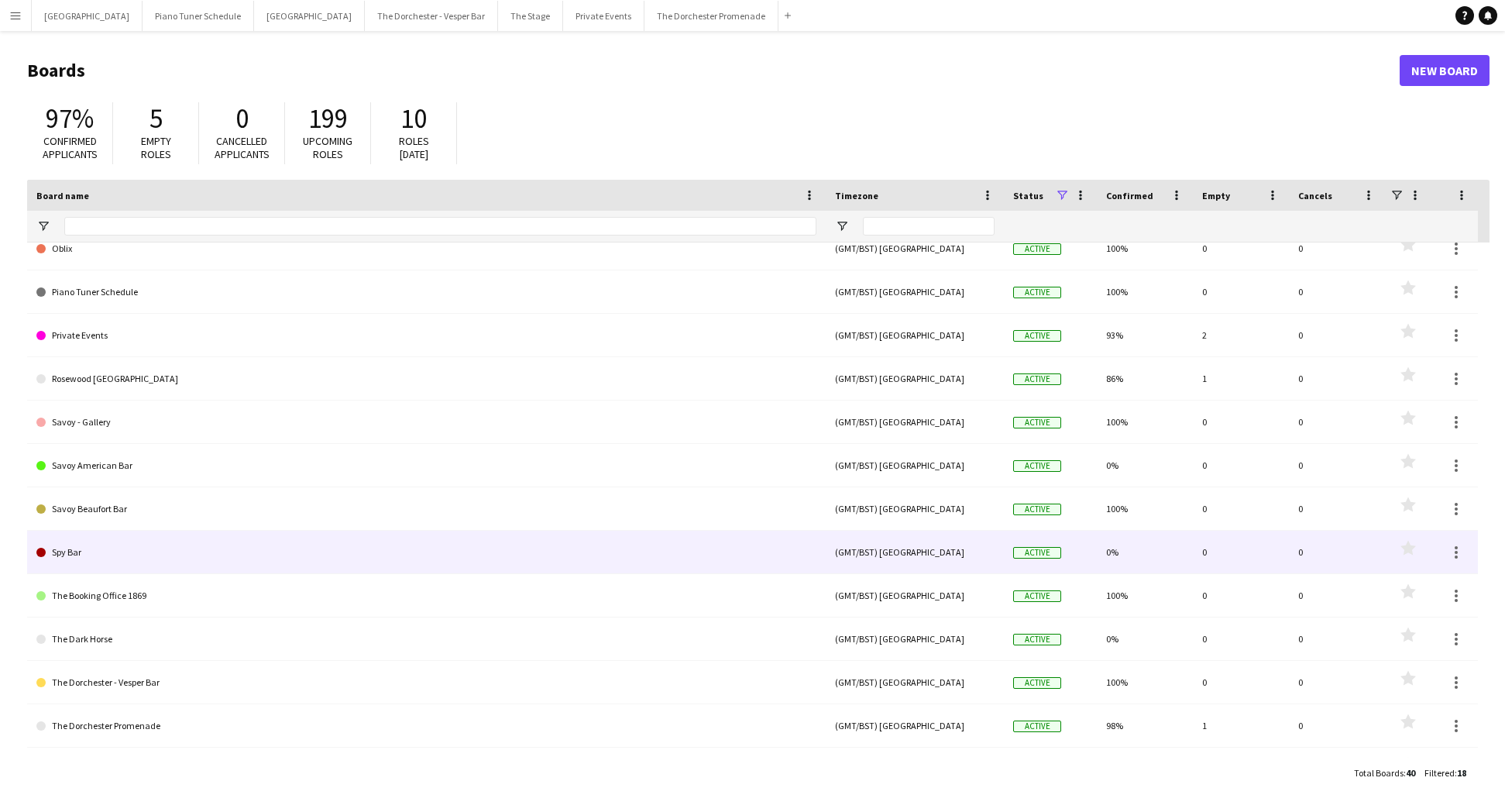
scroll to position [265, 0]
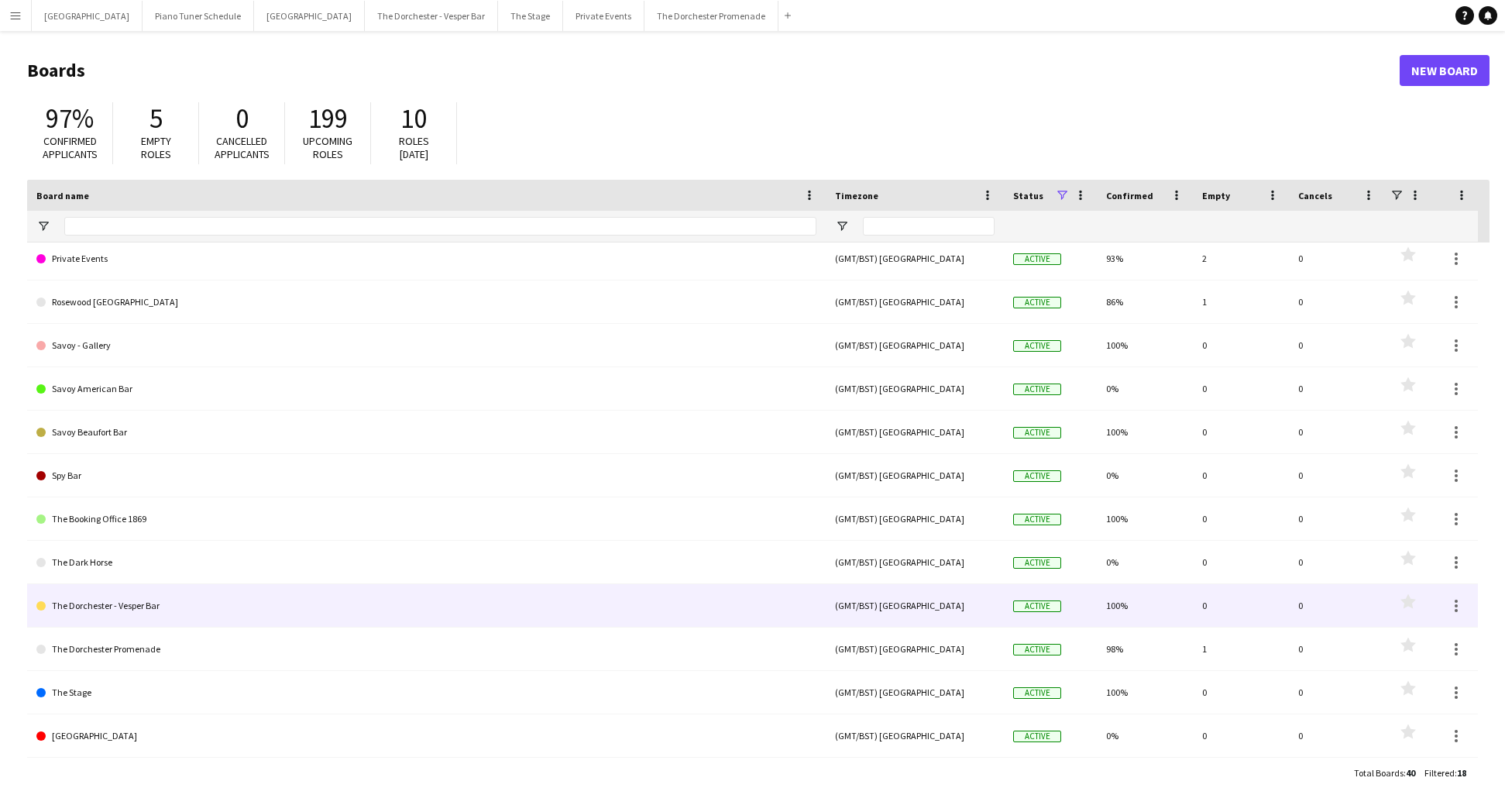
click at [175, 605] on link "The Dorchester - Vesper Bar" at bounding box center [427, 606] width 781 height 43
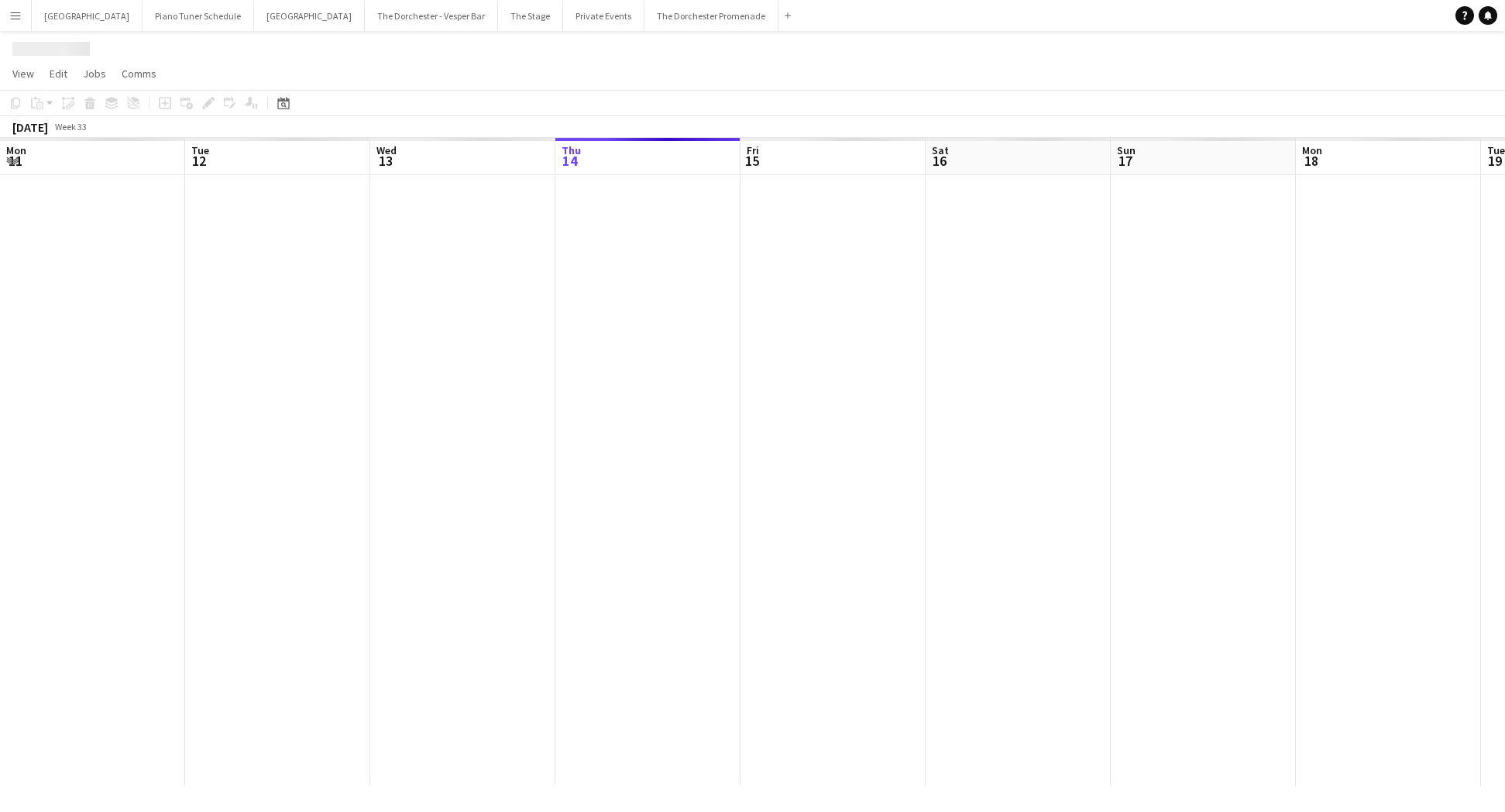
scroll to position [0, 370]
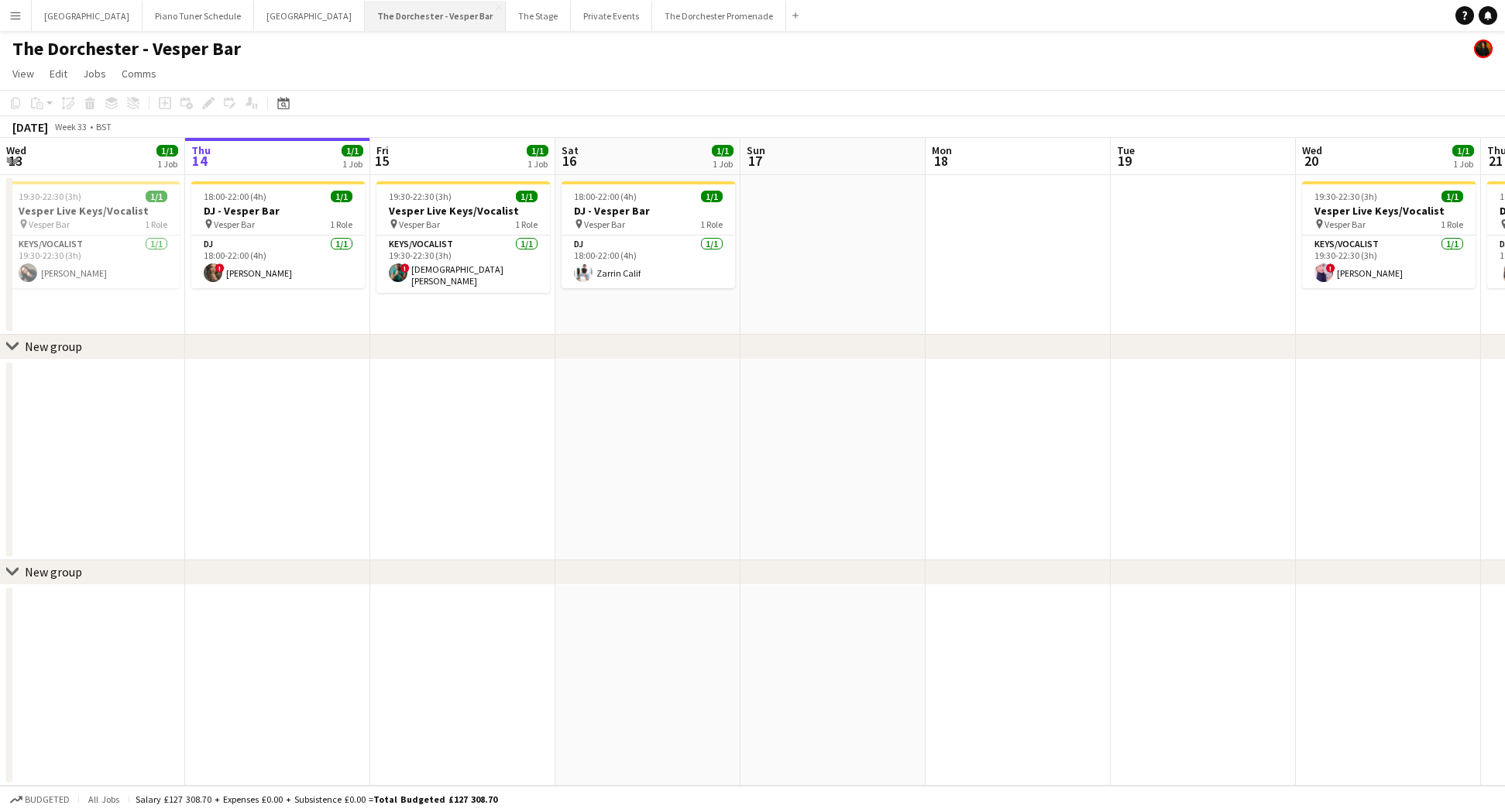
click at [454, 5] on button "The Dorchester - Vesper Bar Close" at bounding box center [436, 15] width 141 height 30
click at [496, 5] on app-icon "Close" at bounding box center [499, 6] width 6 height 6
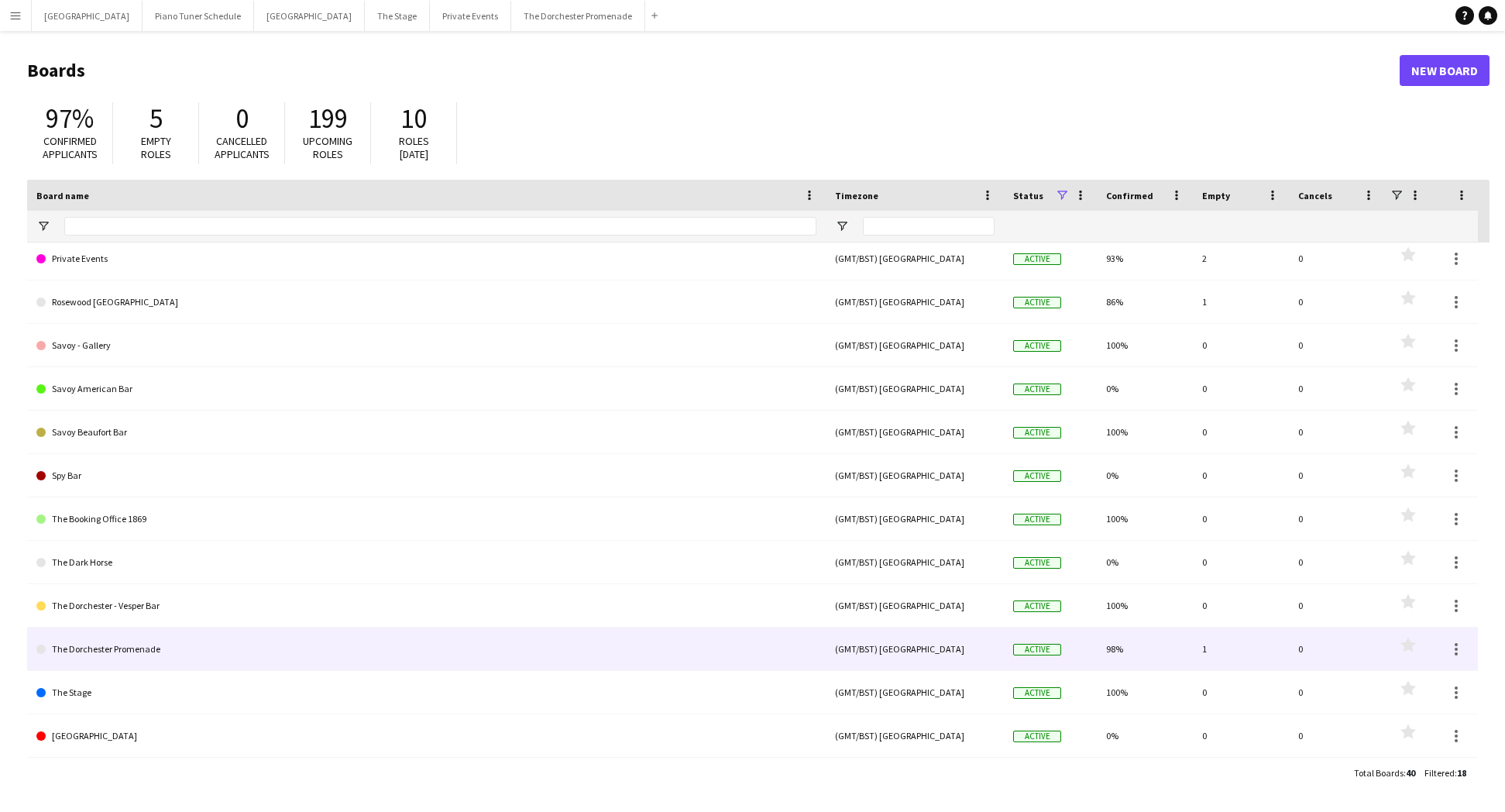
click at [381, 654] on link "The Dorchester Promenade" at bounding box center [427, 649] width 781 height 43
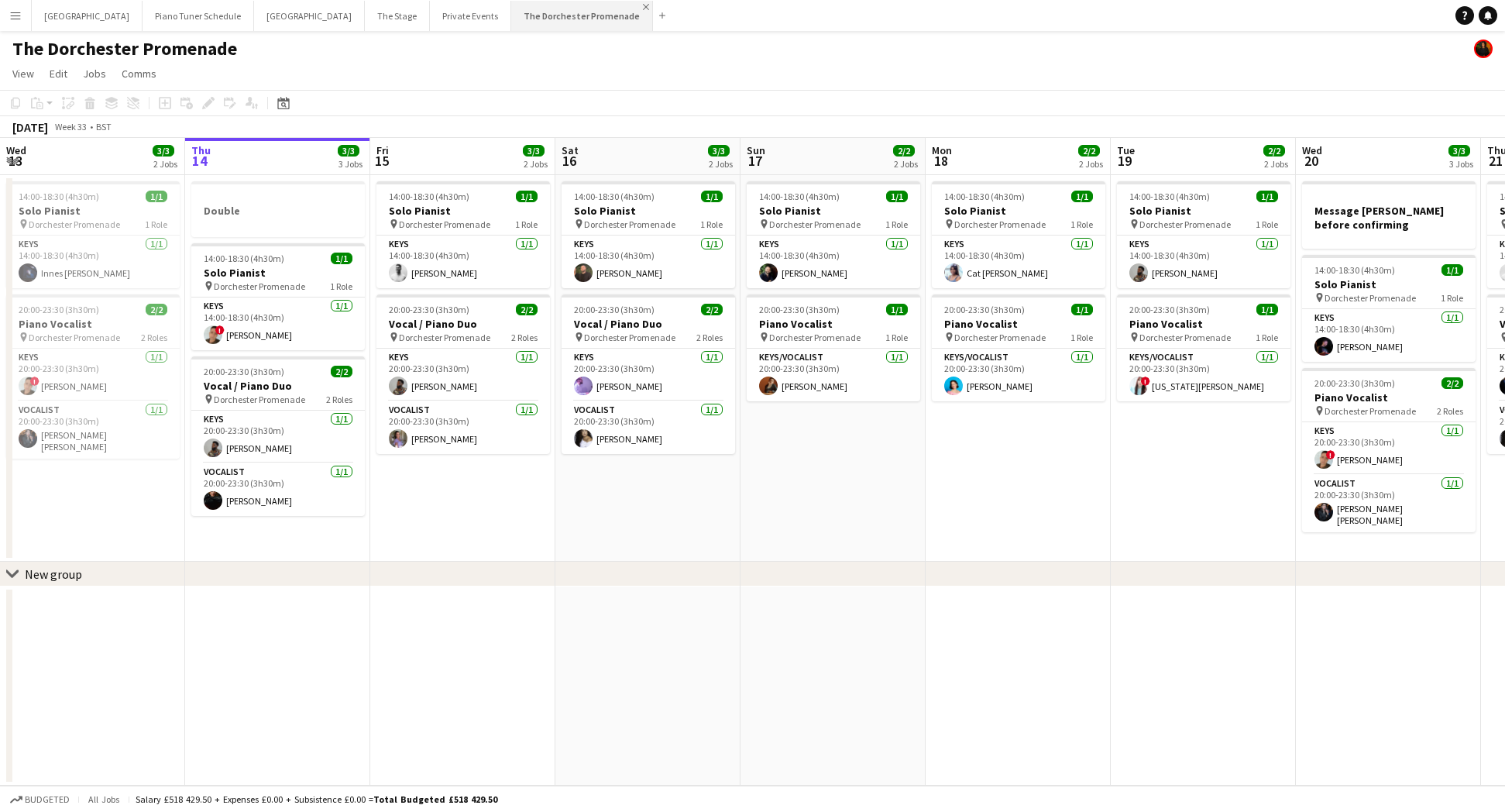
click at [643, 6] on app-icon "Close" at bounding box center [646, 6] width 6 height 6
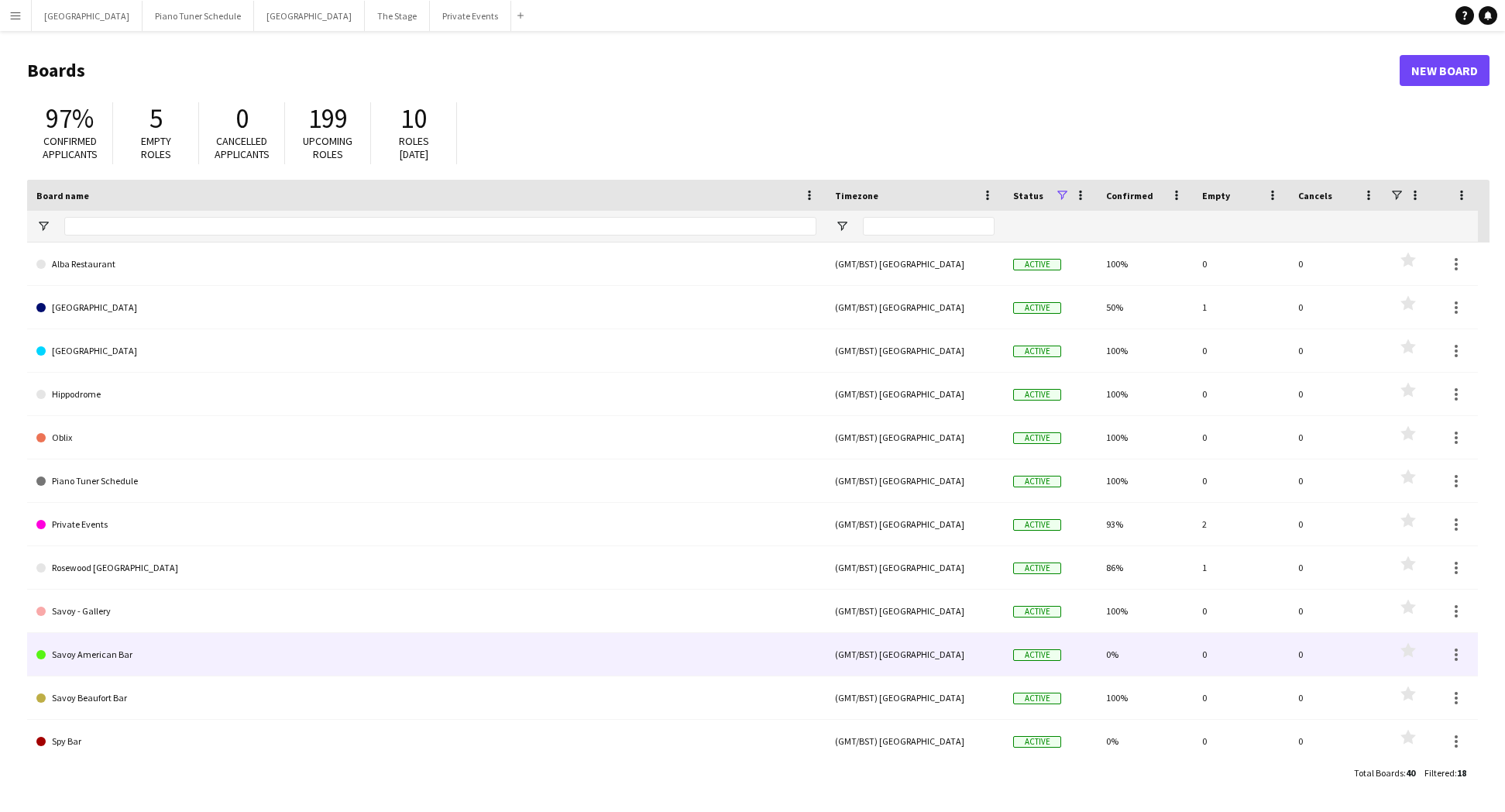
scroll to position [265, 0]
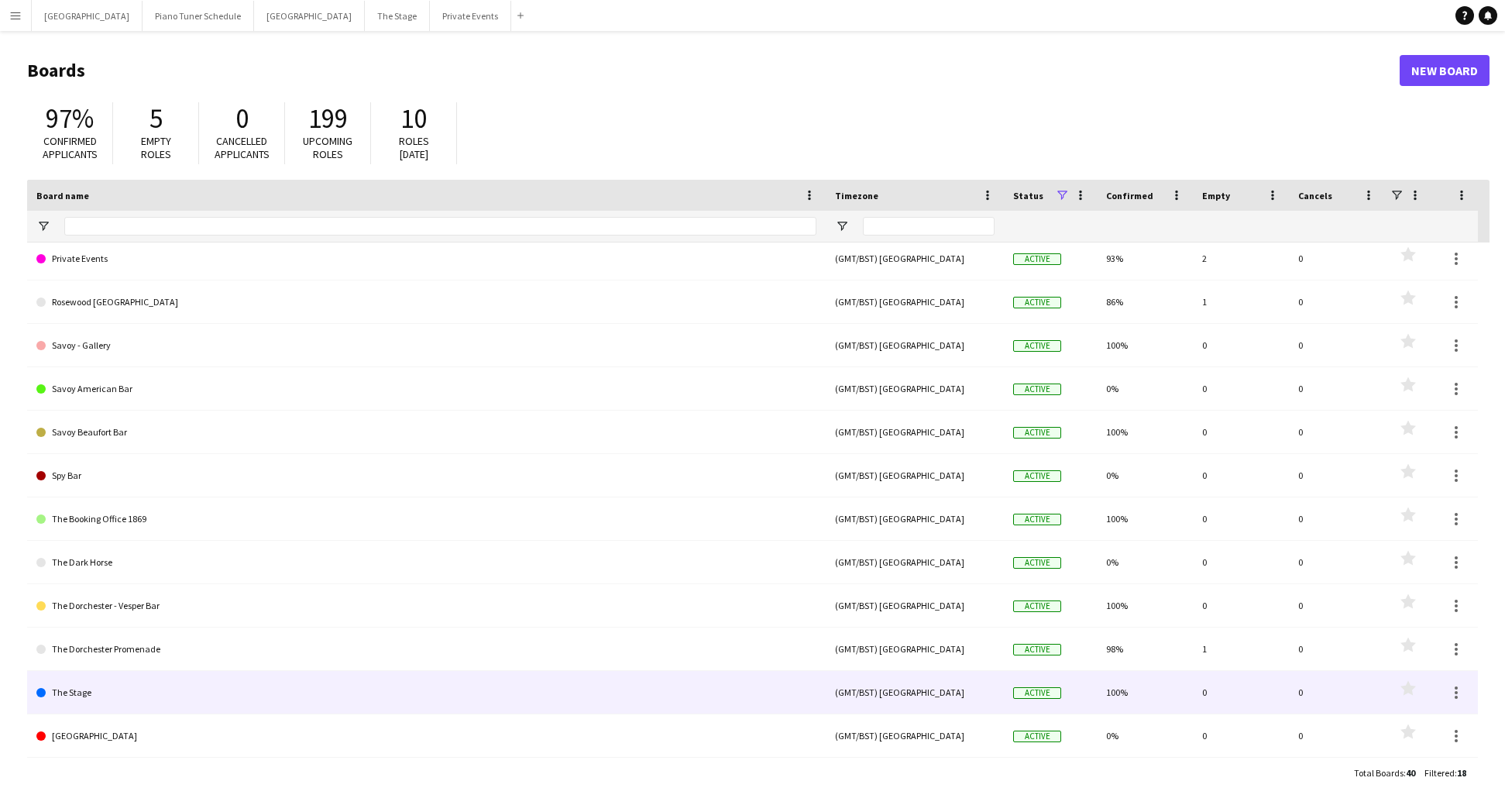
click at [175, 695] on link "The Stage" at bounding box center [427, 693] width 781 height 43
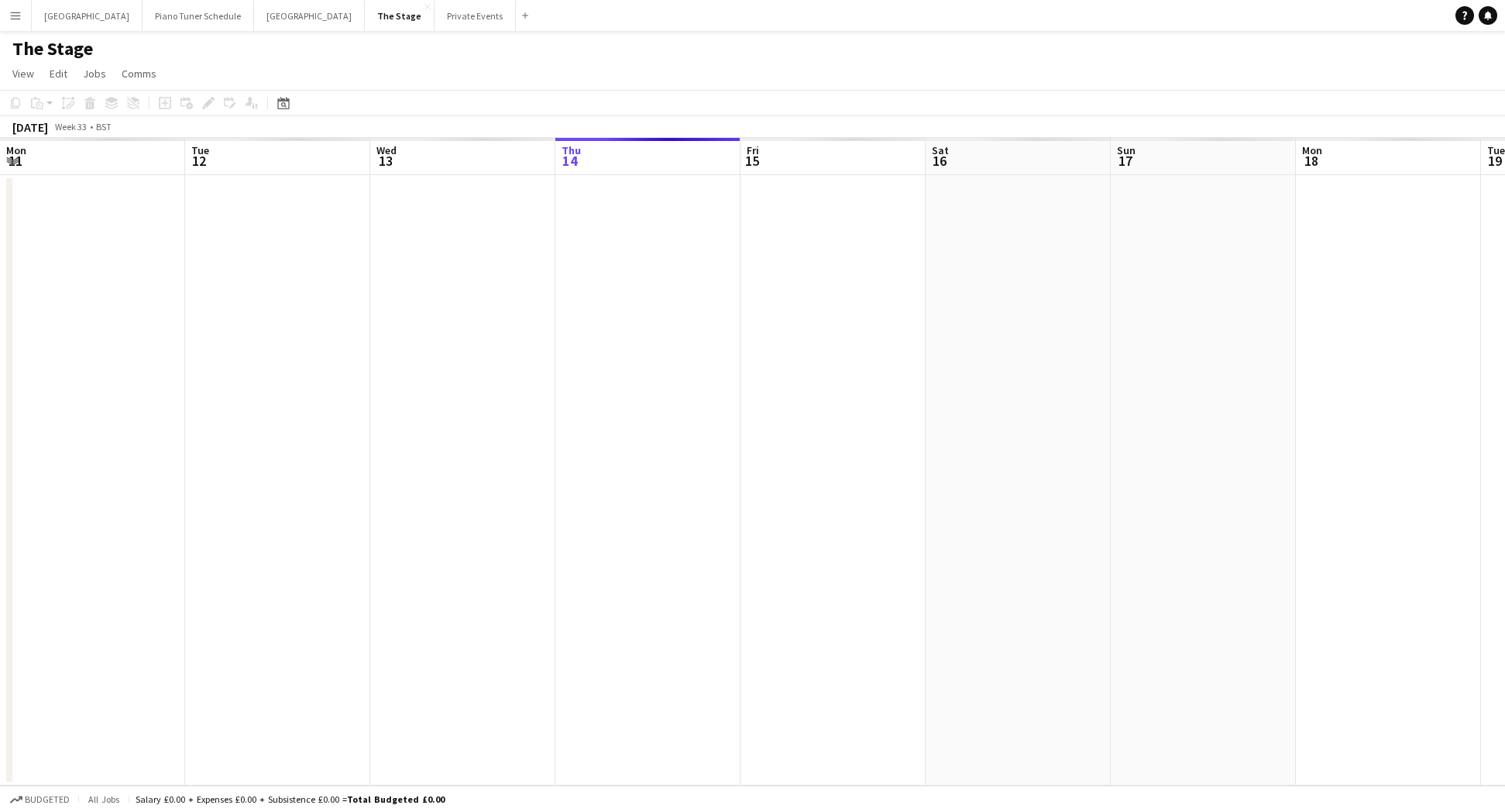
scroll to position [0, 370]
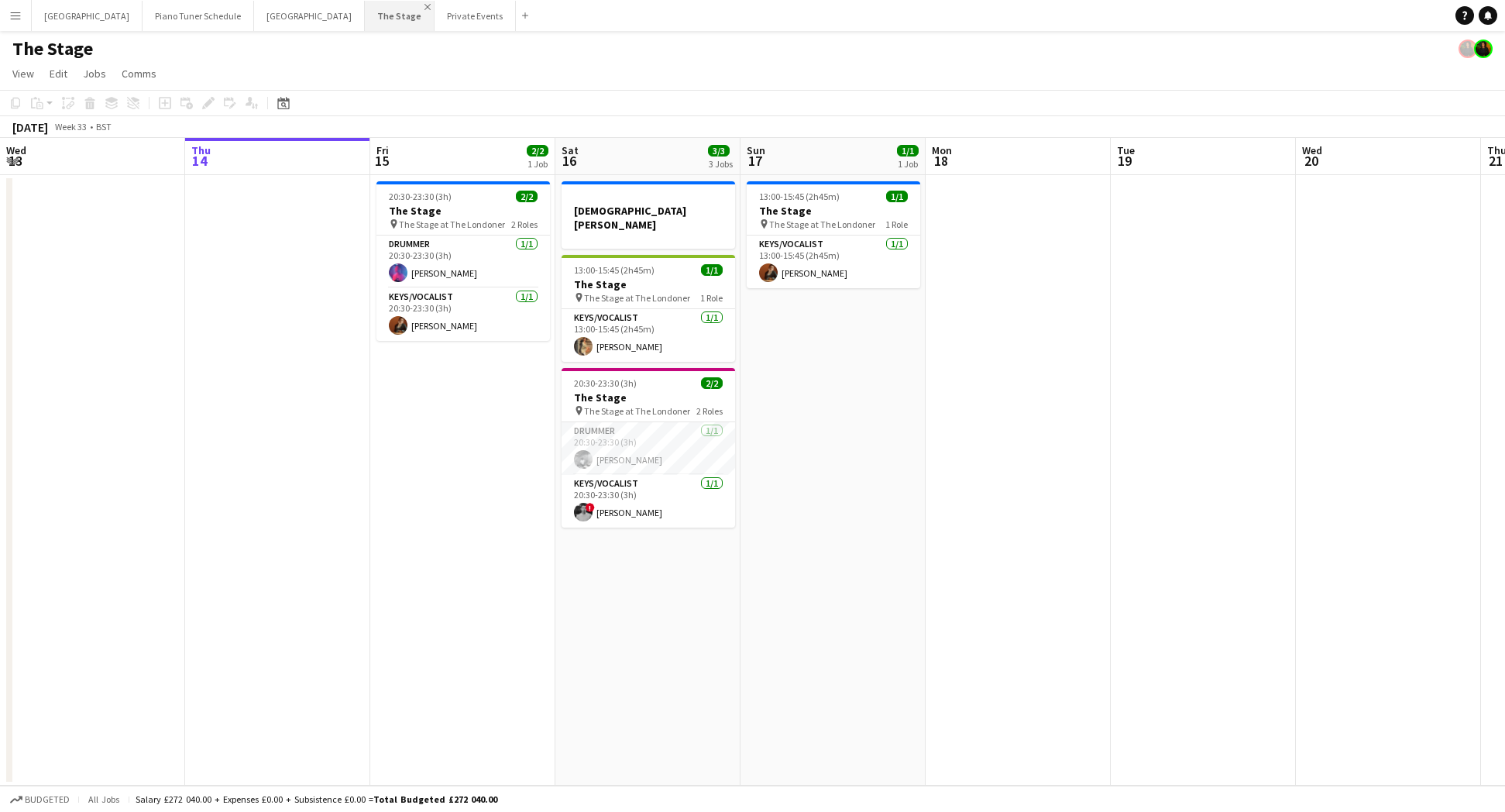
click at [425, 8] on app-icon "Close" at bounding box center [427, 6] width 6 height 6
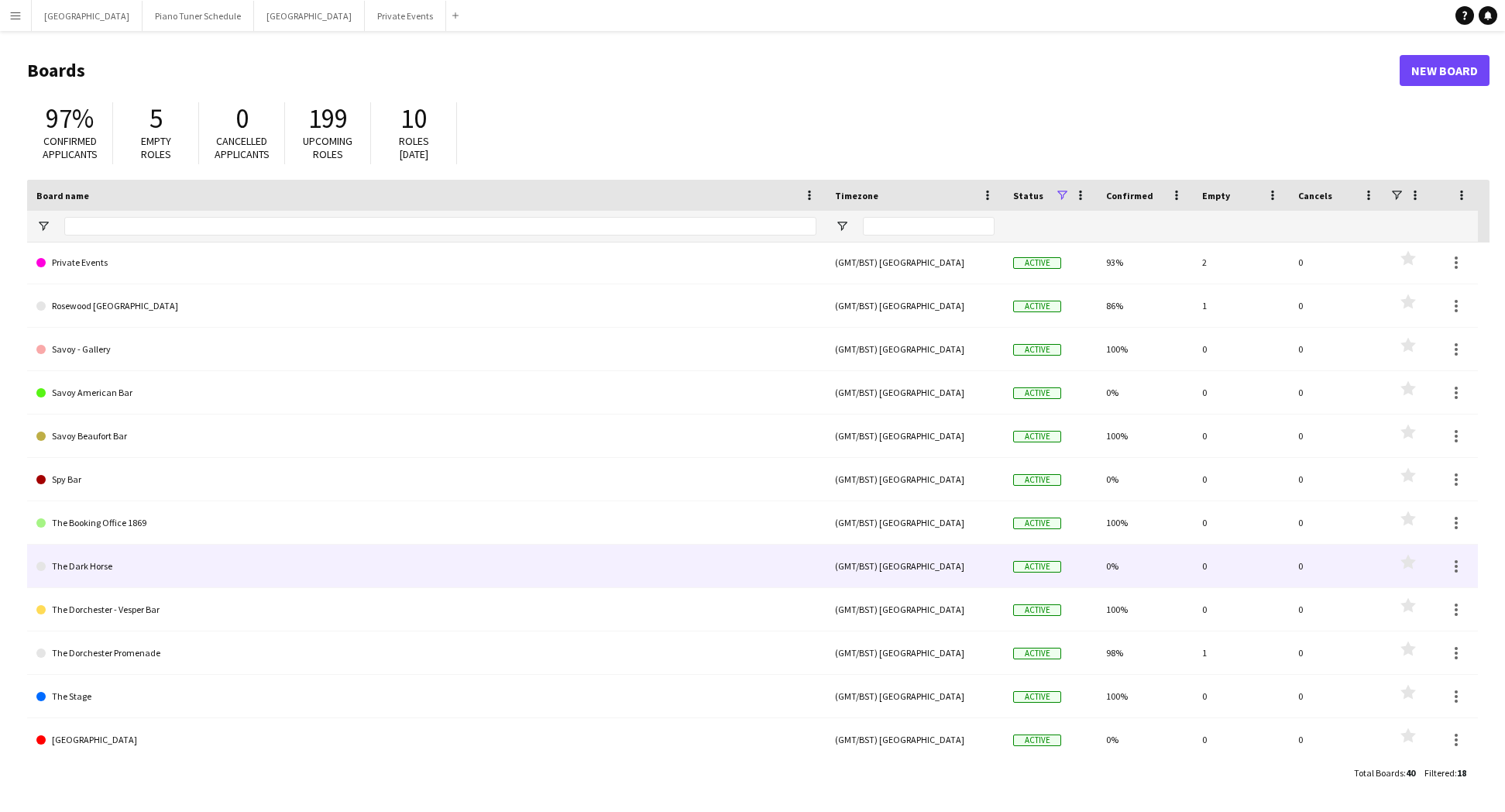
scroll to position [265, 0]
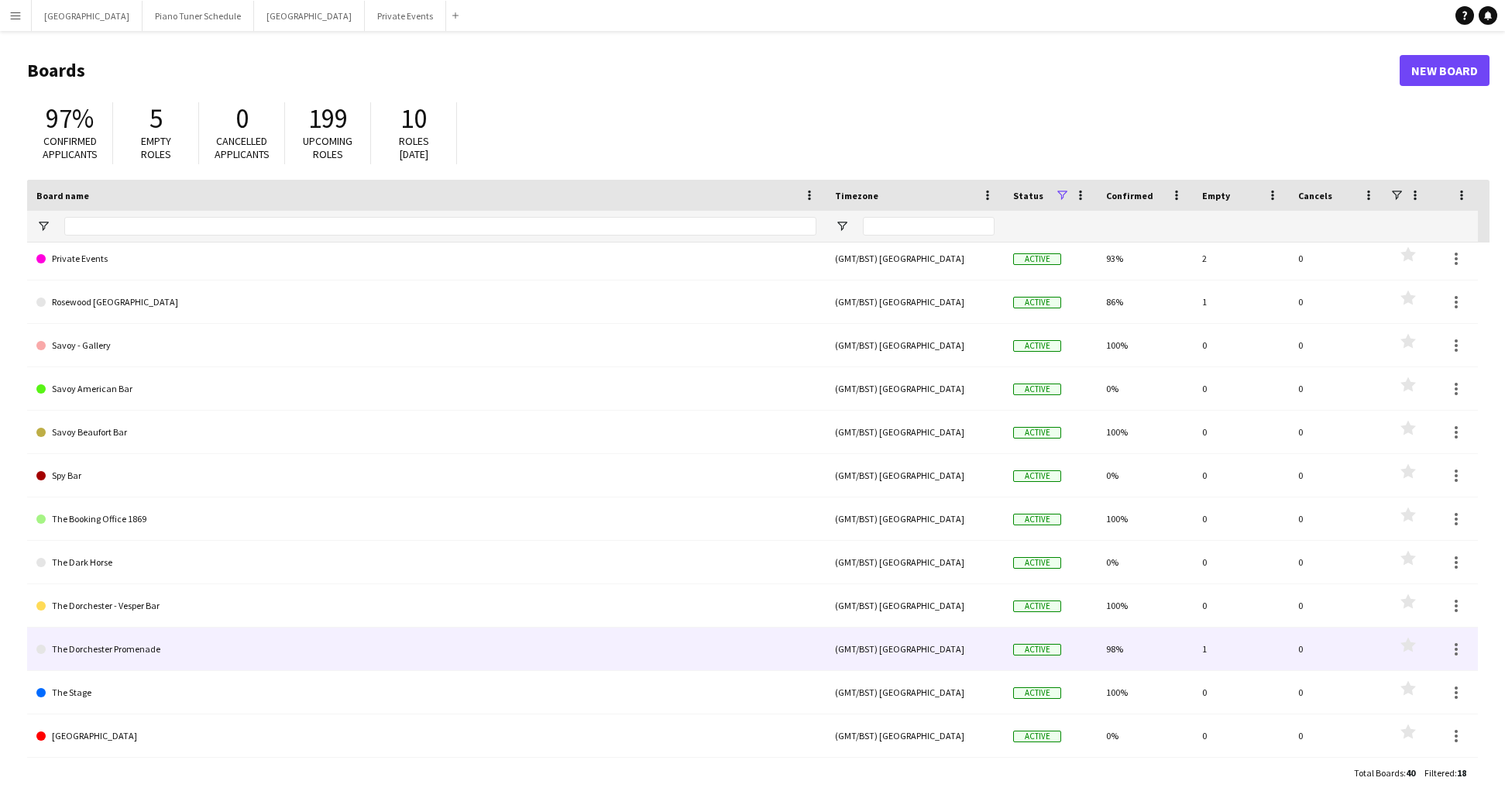
click at [75, 653] on link "The Dorchester Promenade" at bounding box center [427, 649] width 781 height 43
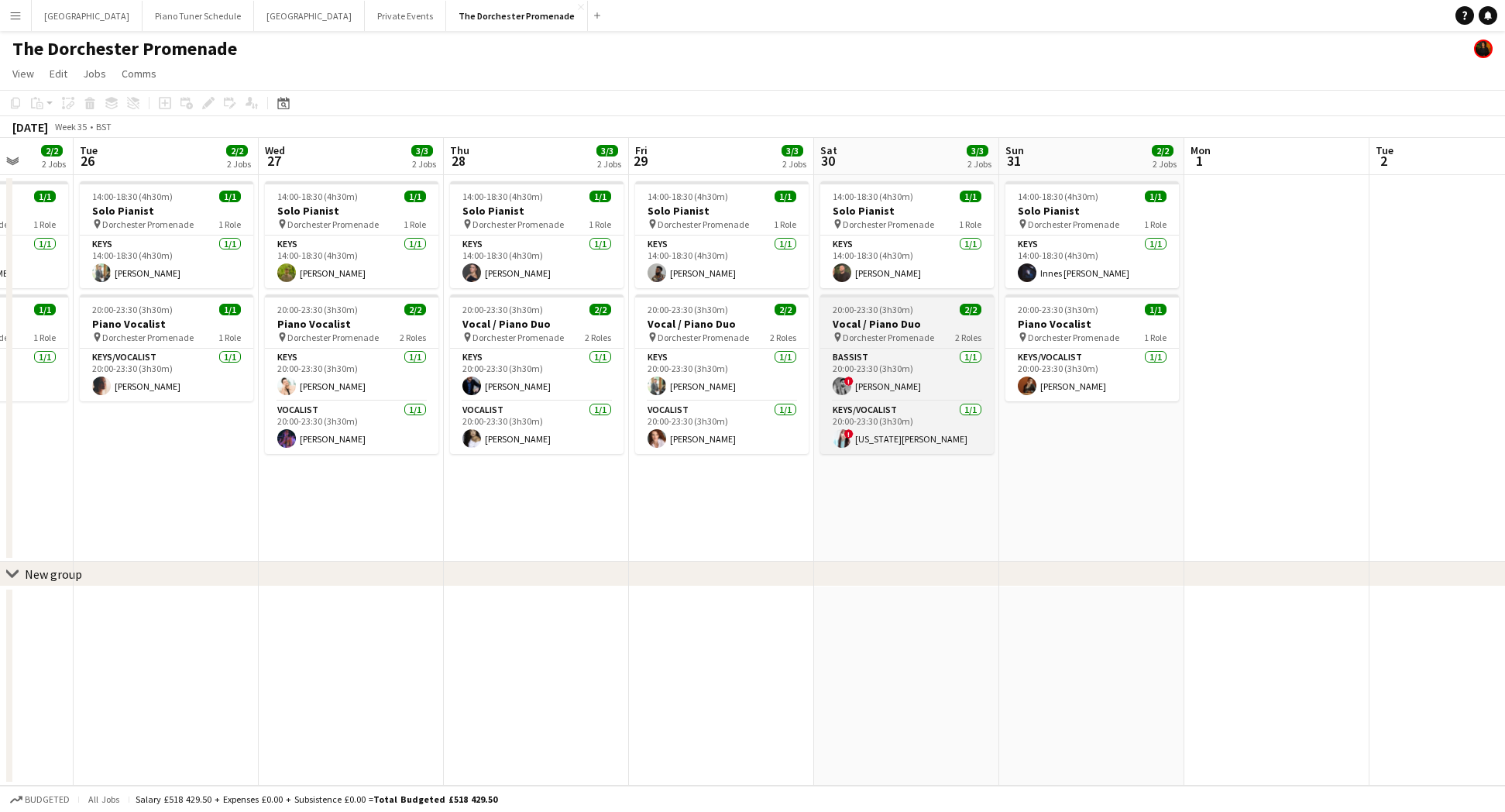
scroll to position [0, 486]
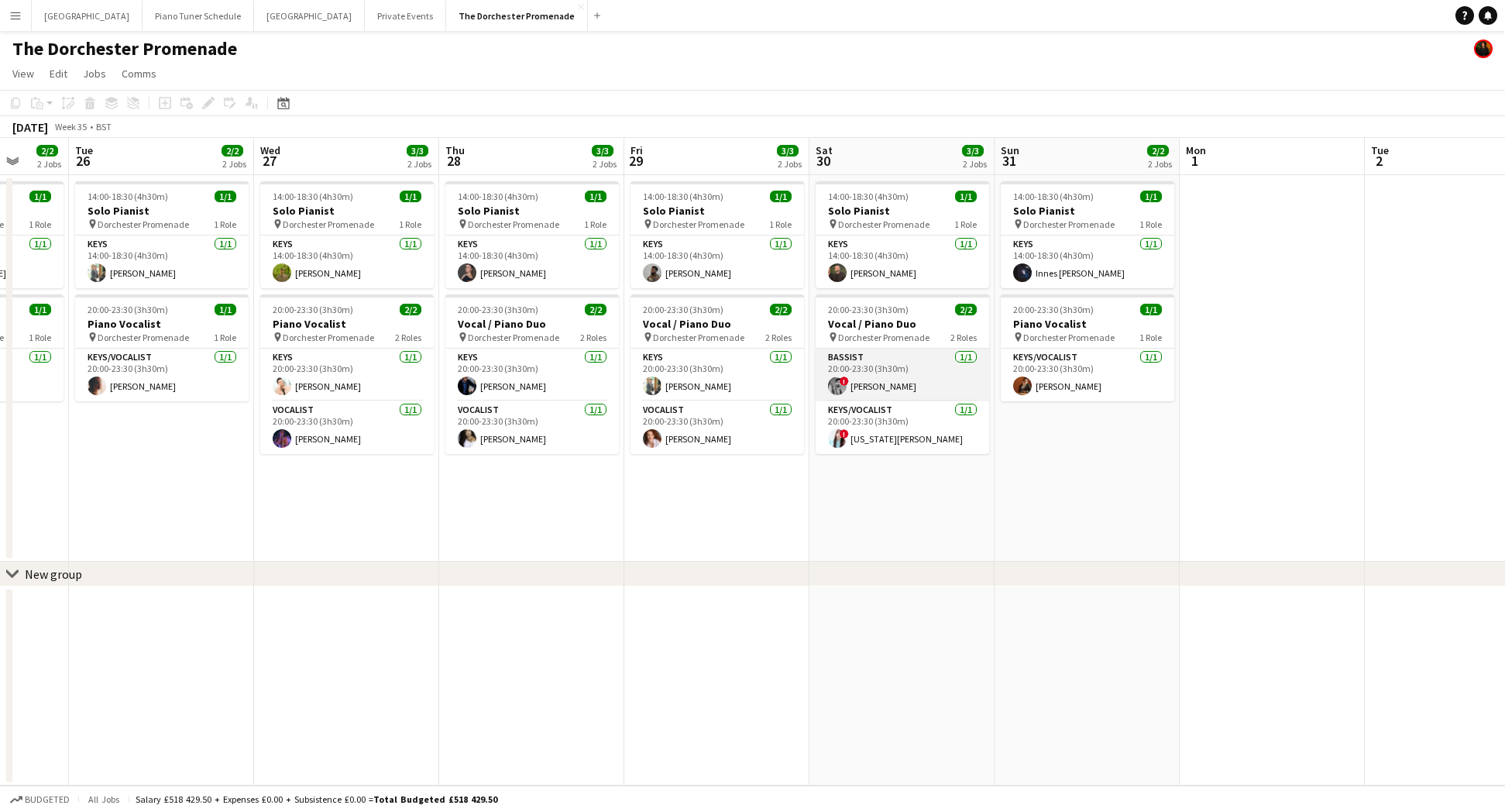
click at [897, 390] on app-card-role "Bassist [DATE] 20:00-23:30 (3h30m) ! [PERSON_NAME]" at bounding box center [903, 375] width 174 height 53
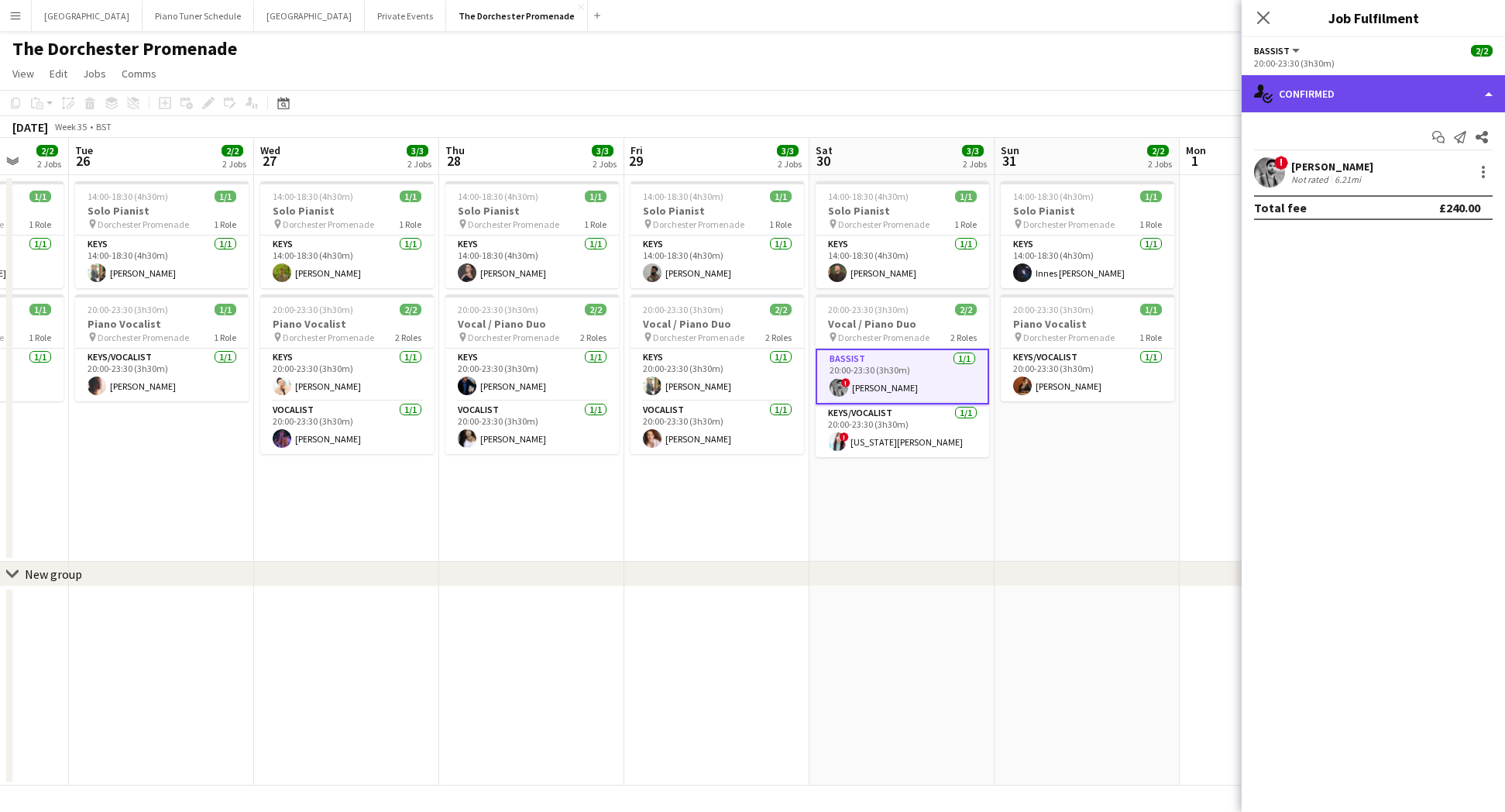
click at [1496, 102] on div "single-neutral-actions-check-2 Confirmed" at bounding box center [1373, 93] width 264 height 37
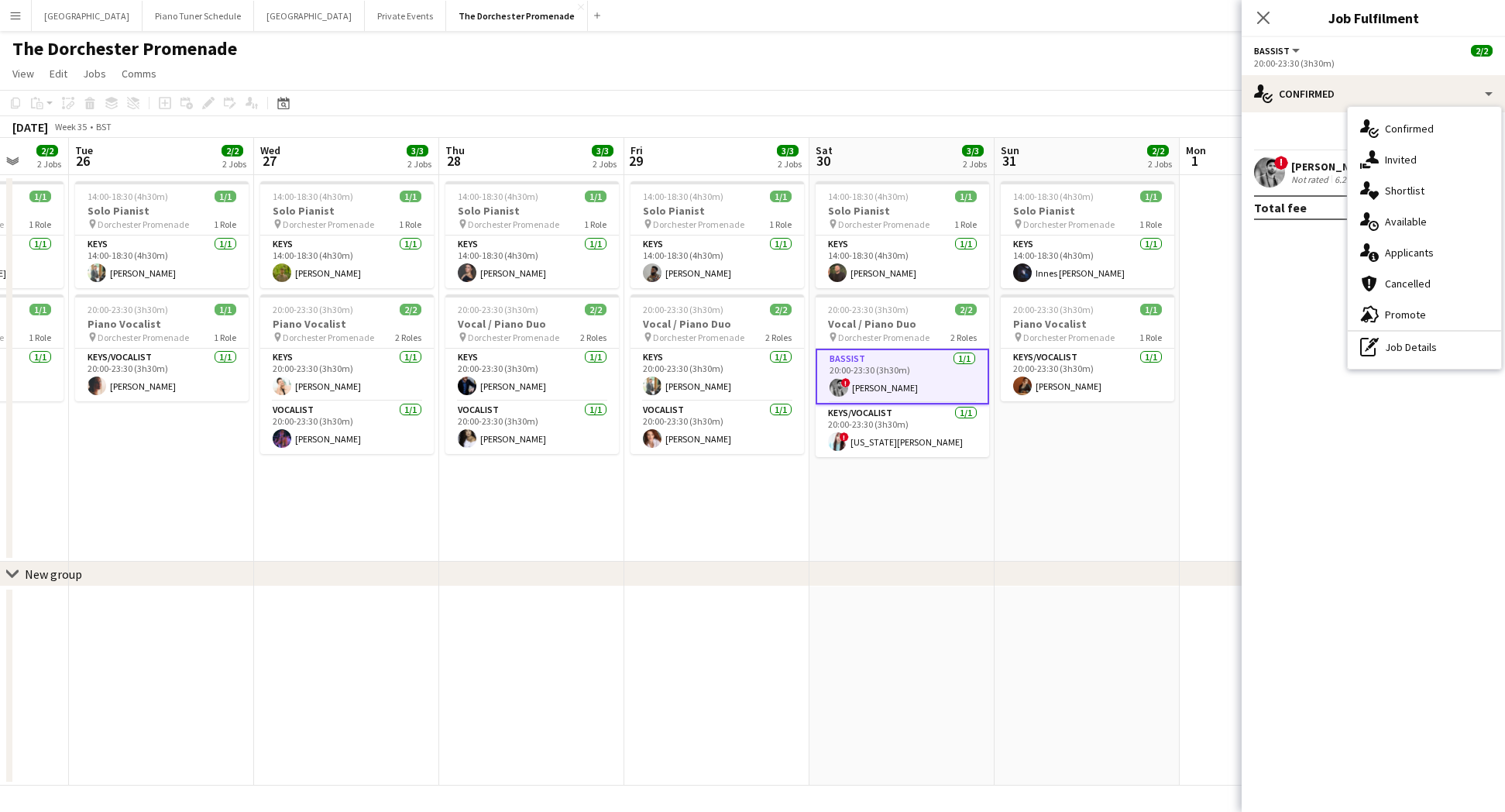
click at [1313, 290] on mat-expansion-panel "check Confirmed Start chat Send notification Share ! [PERSON_NAME] Not rated 6.…" at bounding box center [1373, 462] width 264 height 700
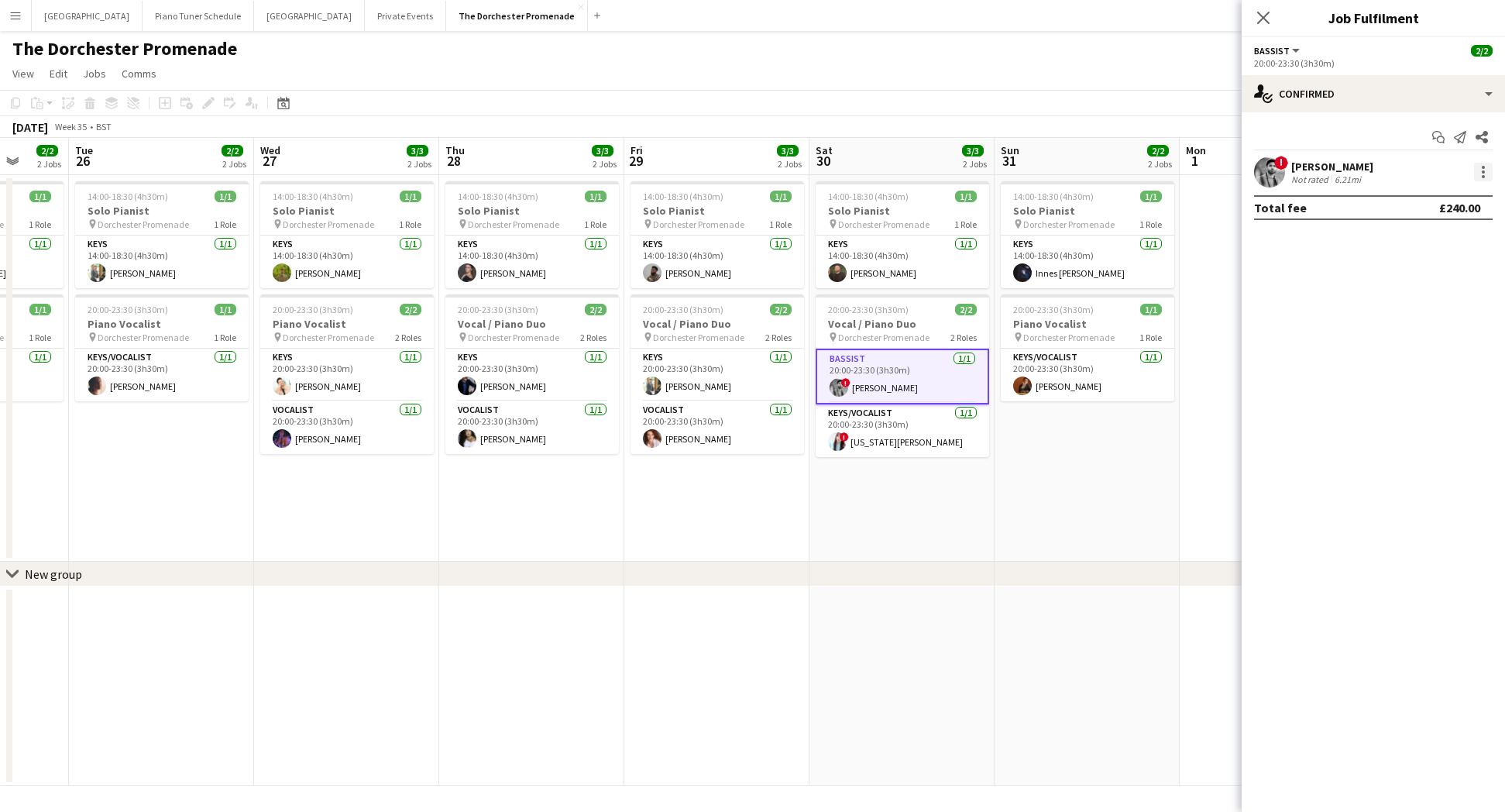
click at [1486, 176] on div at bounding box center [1483, 172] width 19 height 19
click at [1428, 336] on button "Remove" at bounding box center [1432, 349] width 120 height 37
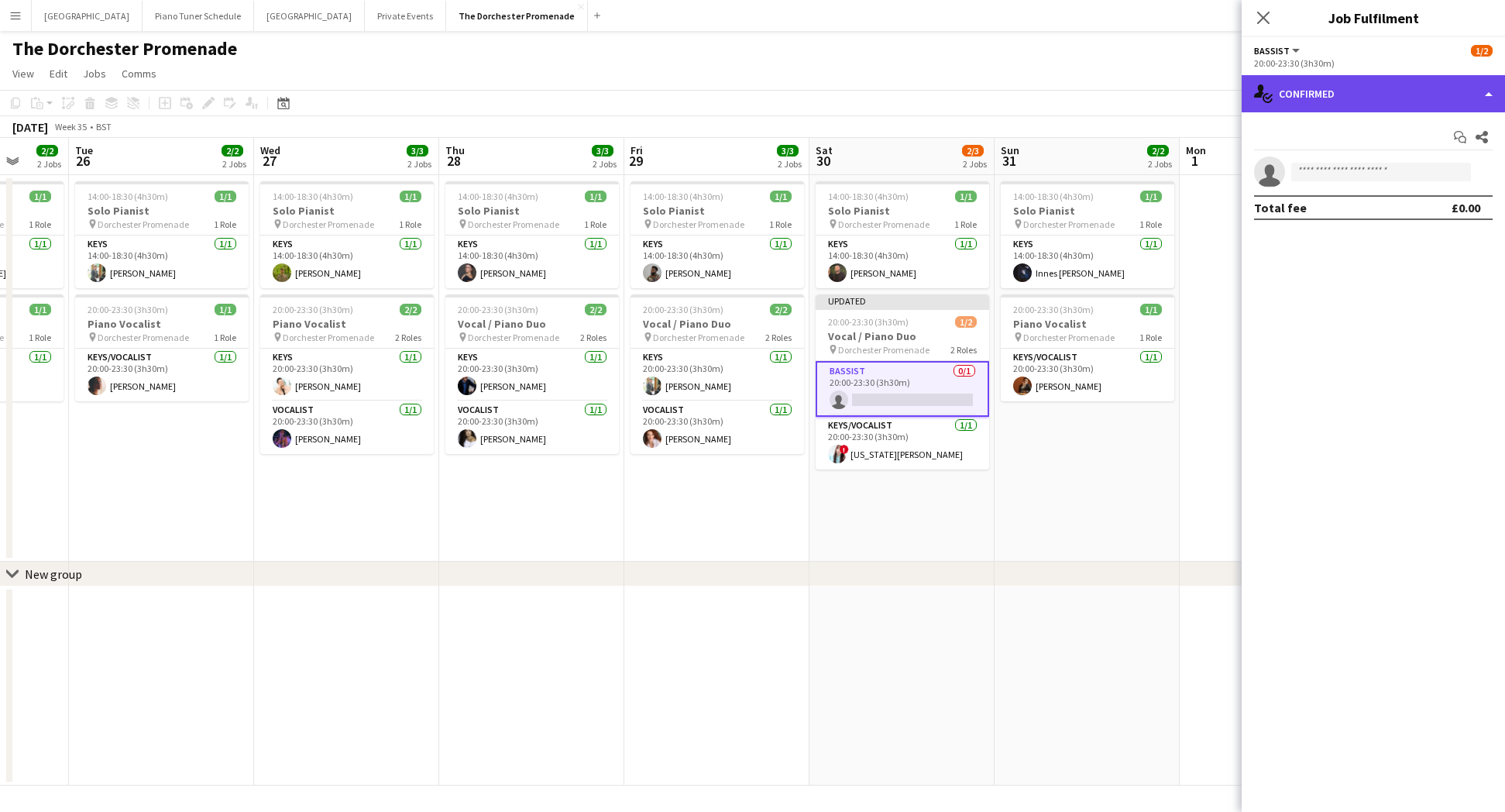
click at [1500, 99] on div "single-neutral-actions-check-2 Confirmed" at bounding box center [1373, 93] width 264 height 37
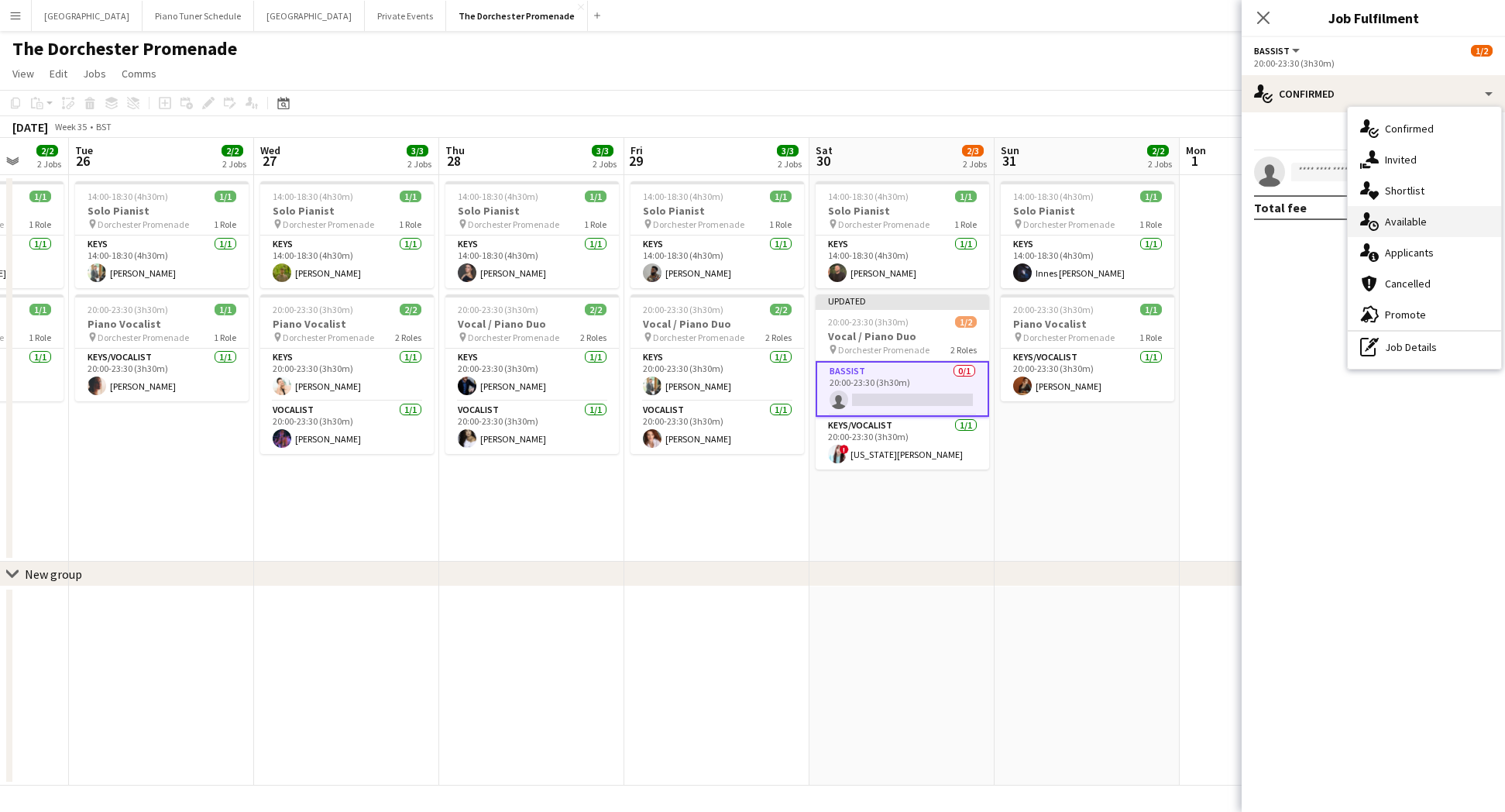
click at [1424, 220] on div "single-neutral-actions-upload Available" at bounding box center [1424, 222] width 153 height 31
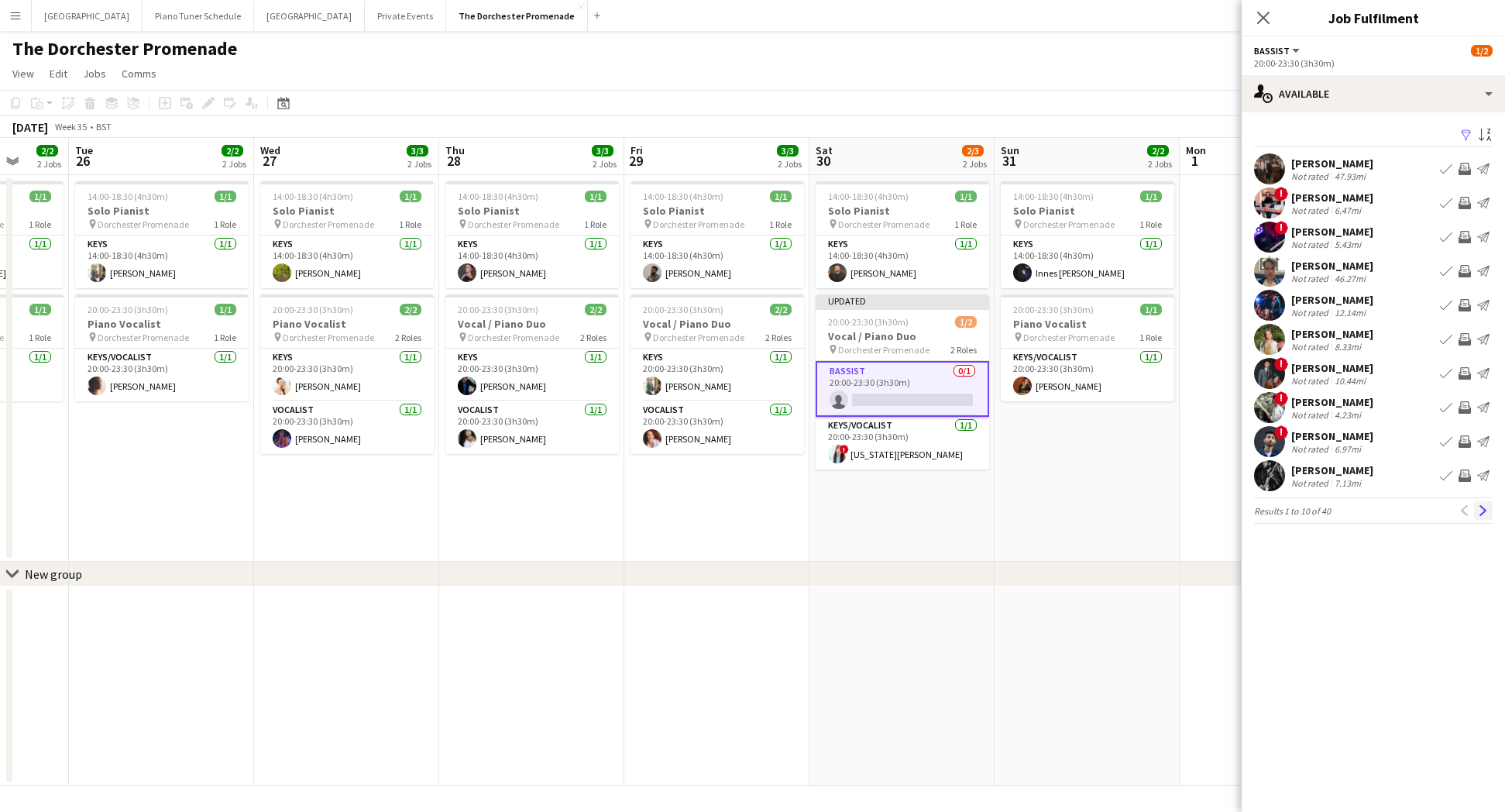
click at [1481, 508] on app-icon "Next" at bounding box center [1483, 511] width 11 height 11
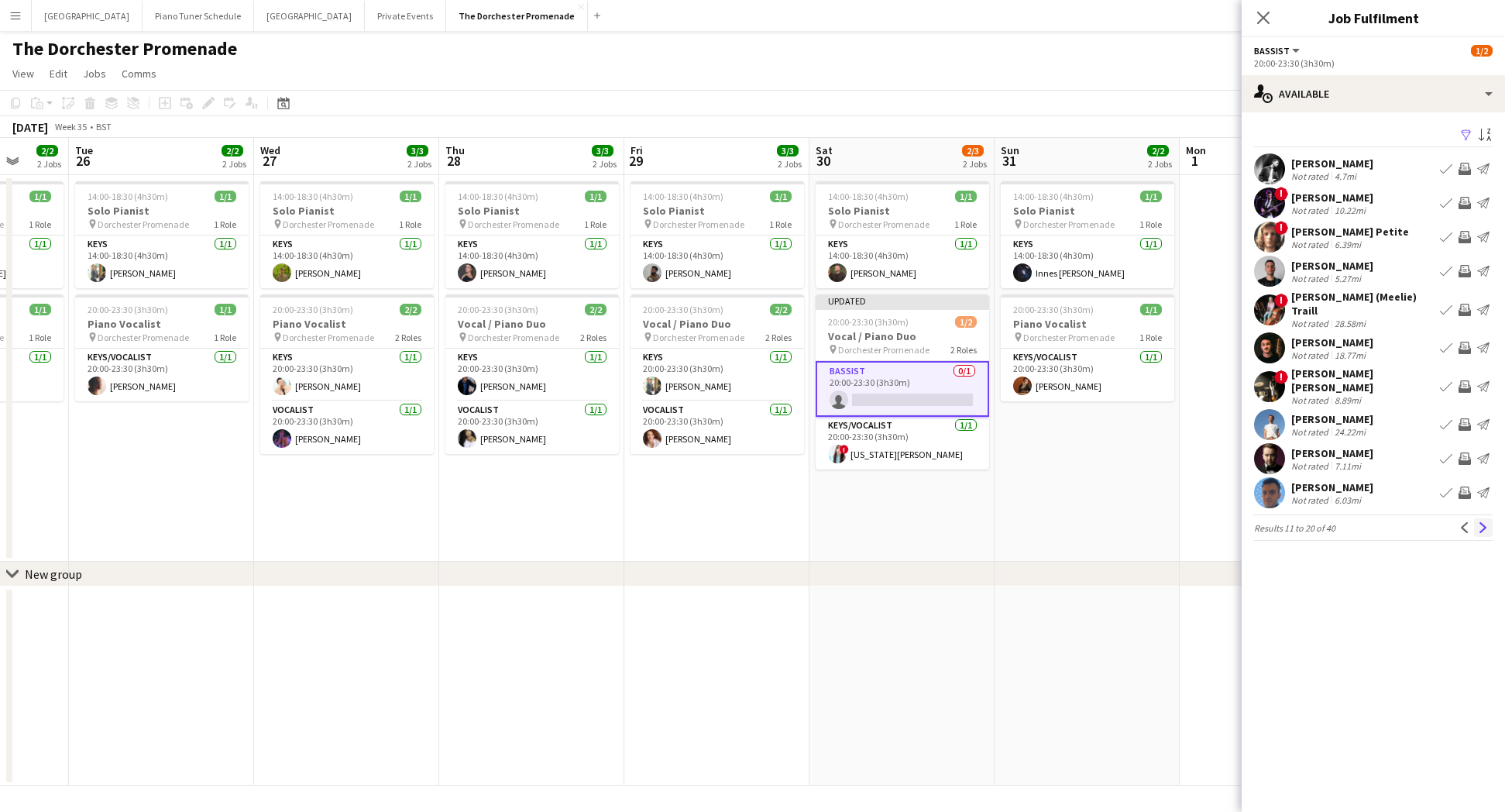
click at [1481, 522] on app-icon "Next" at bounding box center [1483, 528] width 11 height 11
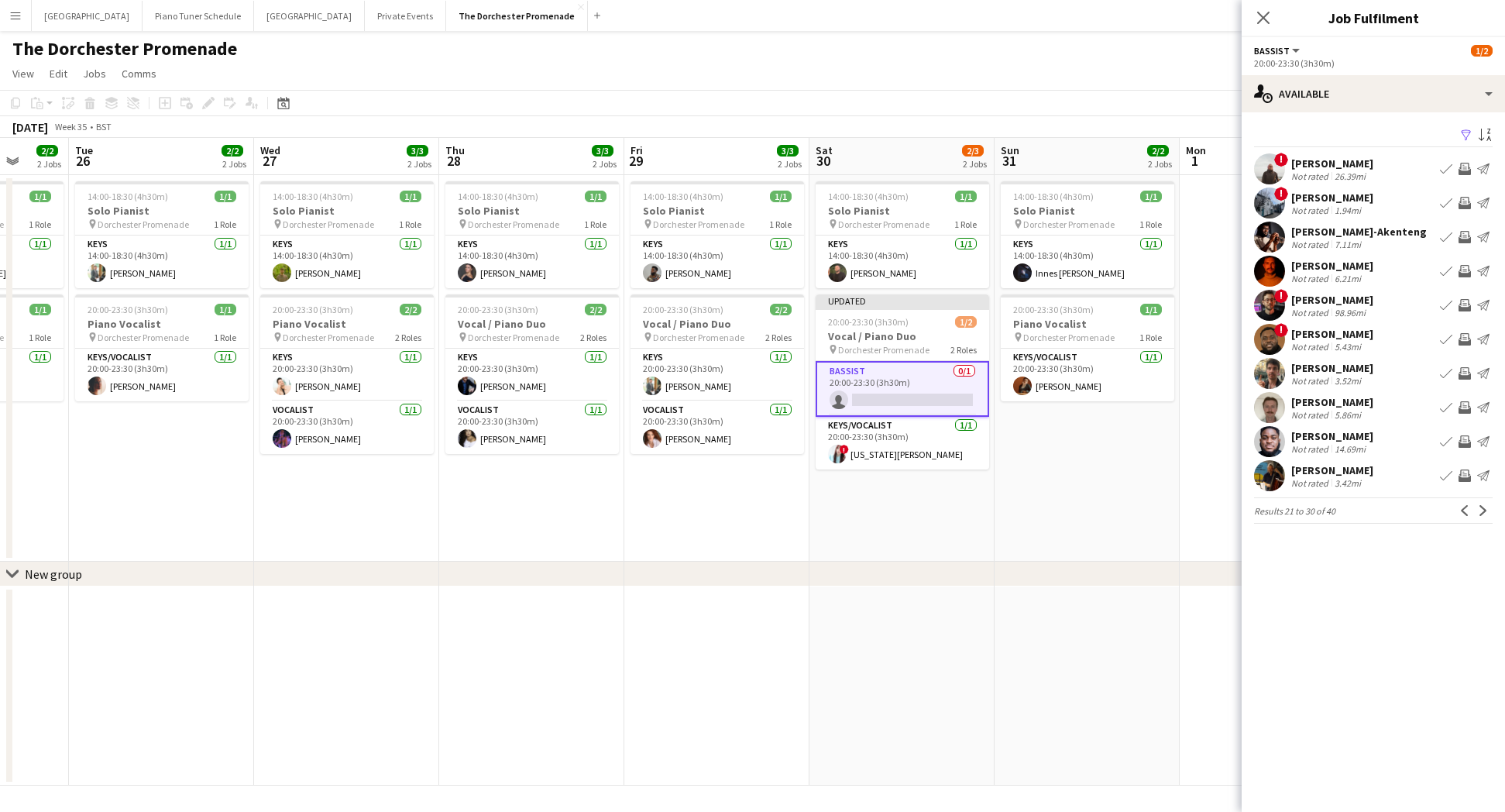
click at [1350, 404] on div "[PERSON_NAME]" at bounding box center [1332, 401] width 82 height 14
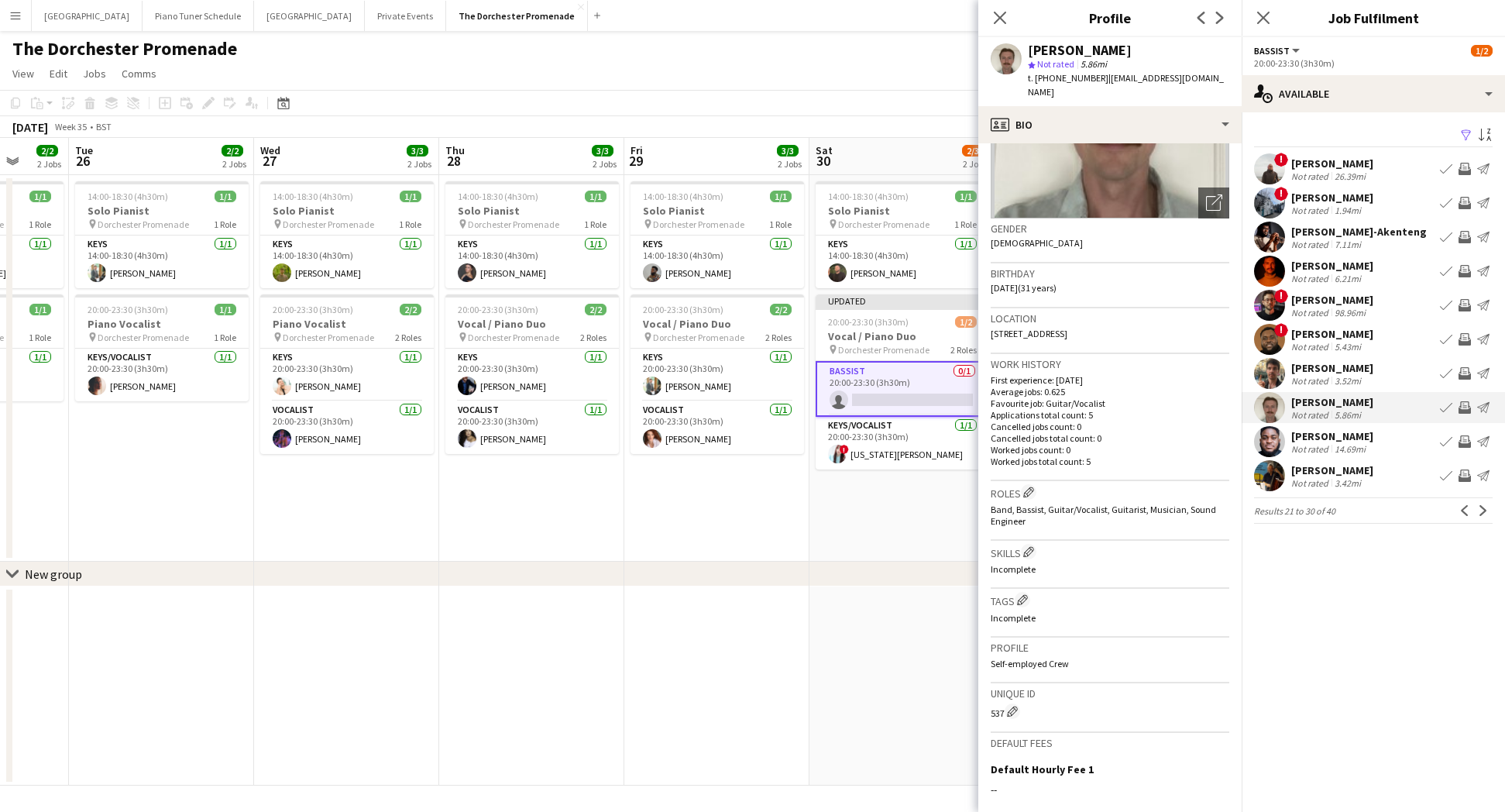
scroll to position [350, 0]
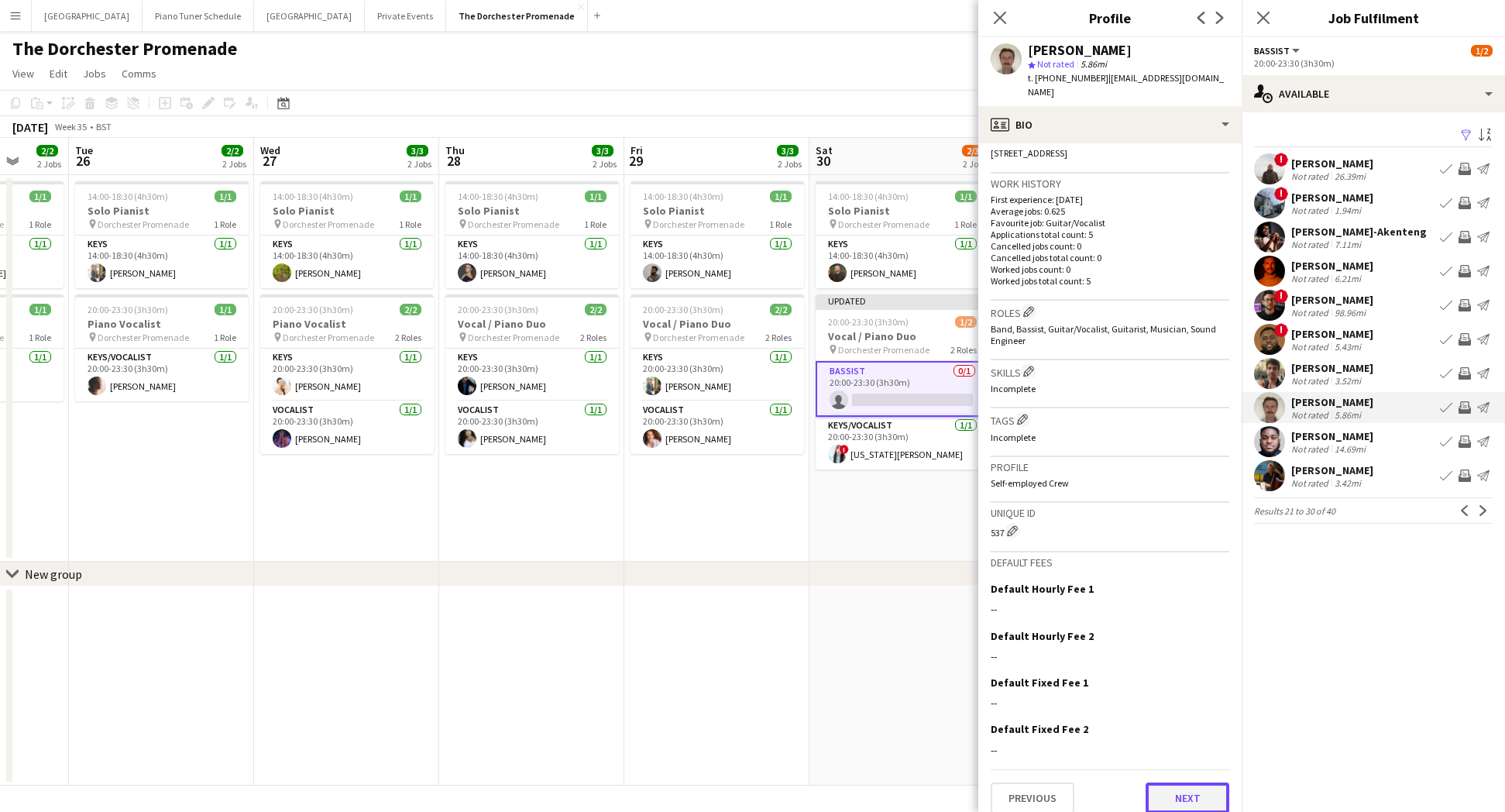
click at [1167, 782] on button "Next" at bounding box center [1187, 798] width 83 height 31
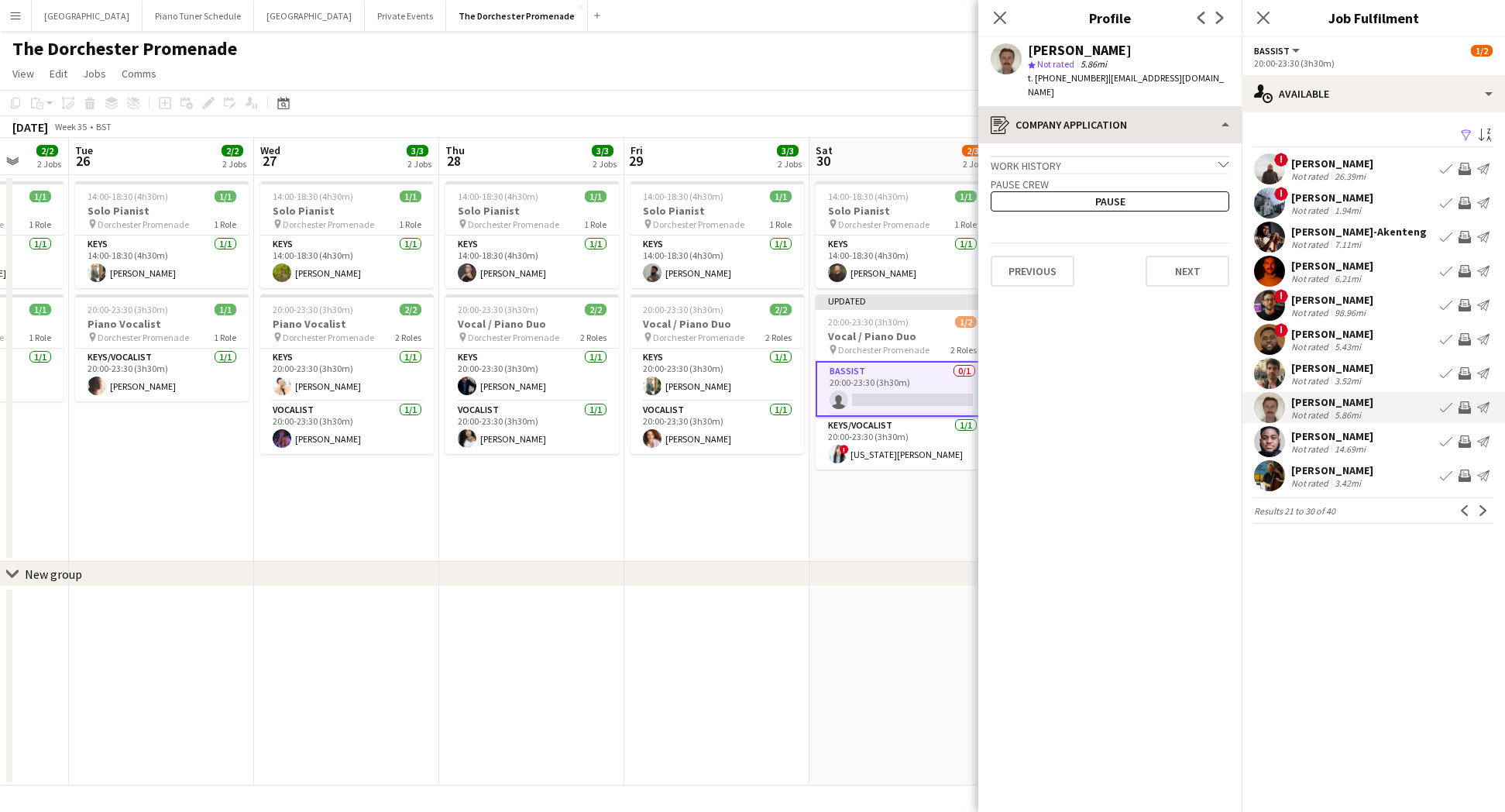
drag, startPoint x: 1162, startPoint y: 50, endPoint x: 1016, endPoint y: 117, distance: 160.6
click at [1032, 44] on div "[PERSON_NAME]" at bounding box center [1128, 50] width 201 height 14
click at [1483, 508] on app-icon "Next" at bounding box center [1483, 511] width 11 height 11
